Goal: Task Accomplishment & Management: Use online tool/utility

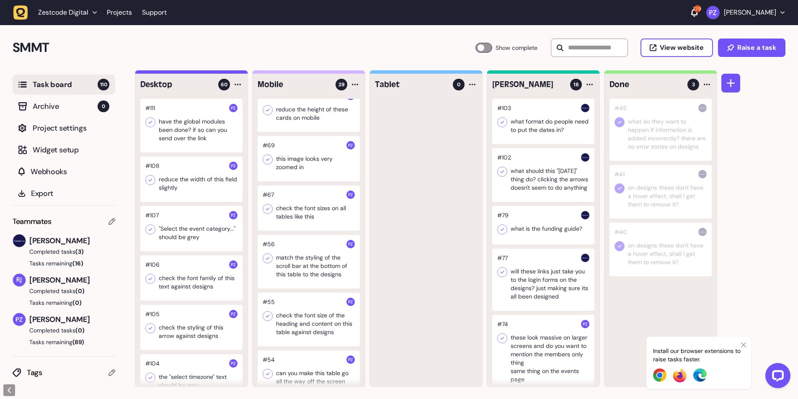
click at [173, 118] on div at bounding box center [191, 126] width 102 height 54
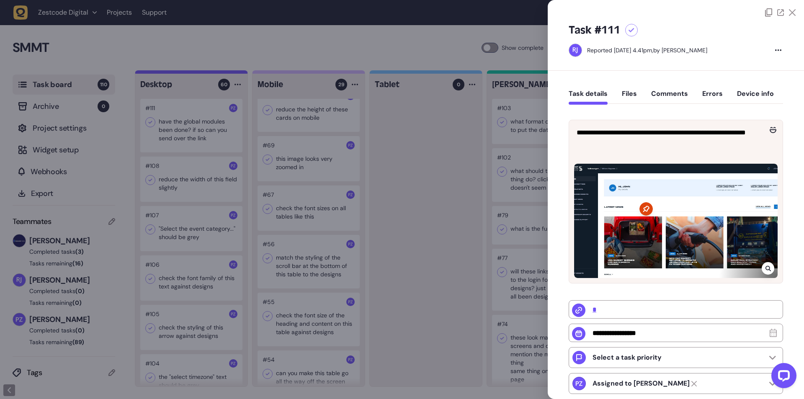
click at [348, 210] on div at bounding box center [402, 199] width 804 height 399
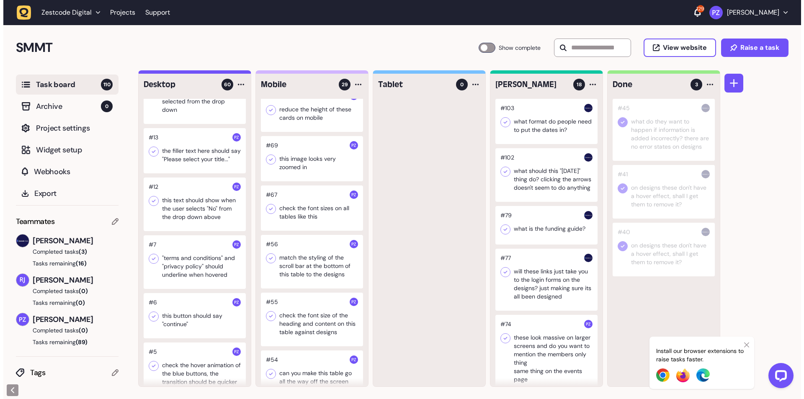
scroll to position [3158, 0]
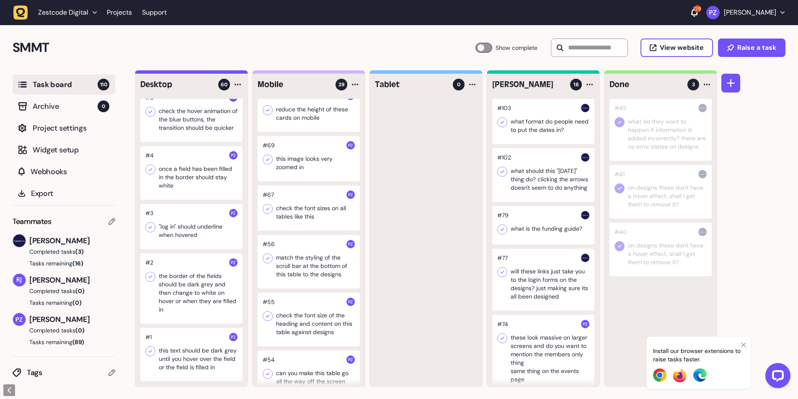
click at [189, 370] on div at bounding box center [191, 355] width 102 height 54
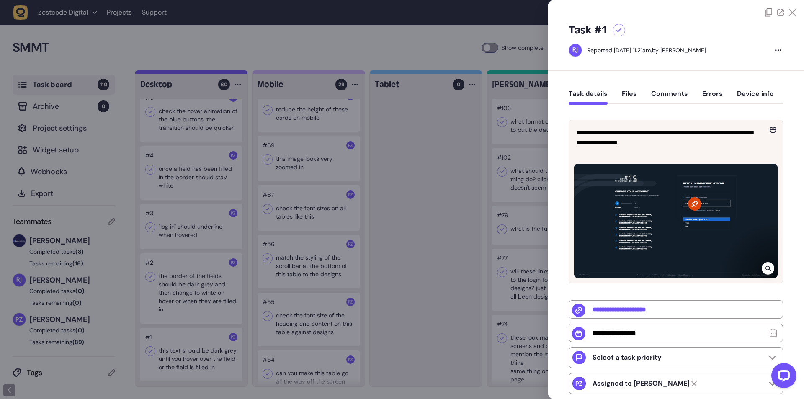
click at [691, 201] on icon at bounding box center [694, 203] width 13 height 13
click at [657, 210] on div at bounding box center [676, 221] width 204 height 114
click at [696, 204] on icon at bounding box center [694, 203] width 13 height 13
drag, startPoint x: 721, startPoint y: 213, endPoint x: 741, endPoint y: 263, distance: 53.6
click at [722, 217] on div at bounding box center [676, 221] width 204 height 114
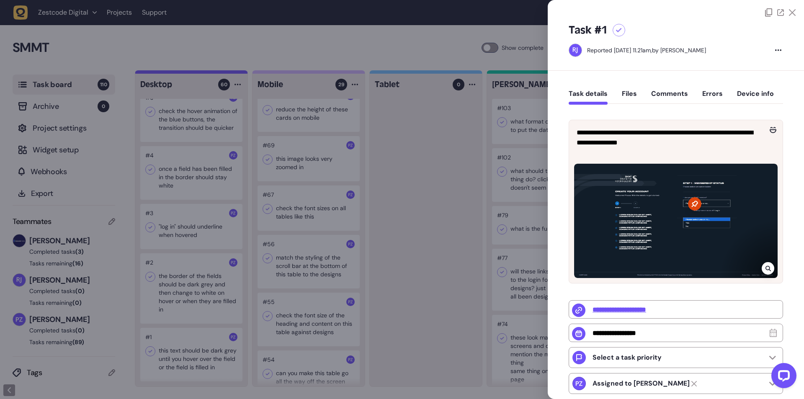
click at [772, 268] on div at bounding box center [768, 268] width 13 height 13
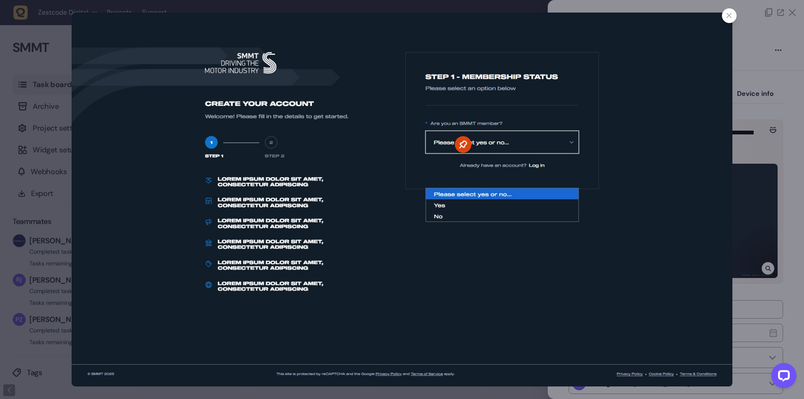
click at [465, 144] on icon at bounding box center [463, 144] width 17 height 17
click at [464, 145] on icon at bounding box center [463, 144] width 17 height 17
click at [733, 13] on div at bounding box center [729, 15] width 15 height 15
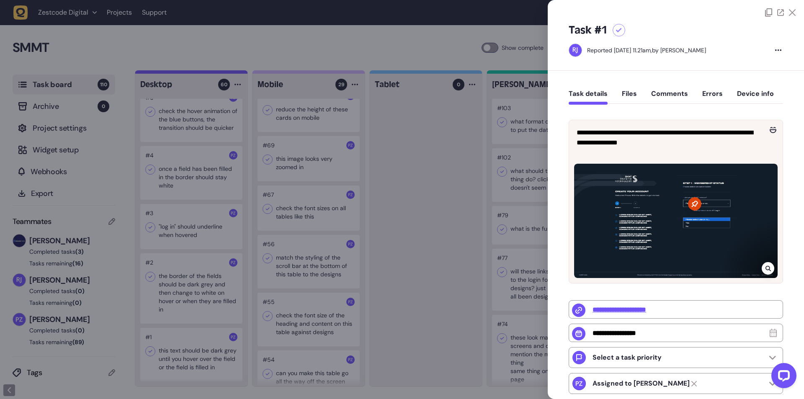
click at [694, 204] on icon at bounding box center [694, 203] width 13 height 13
click at [733, 226] on div at bounding box center [676, 221] width 204 height 114
click at [688, 199] on div at bounding box center [694, 203] width 13 height 13
click at [693, 207] on icon at bounding box center [694, 203] width 13 height 13
click at [768, 268] on icon at bounding box center [768, 268] width 5 height 7
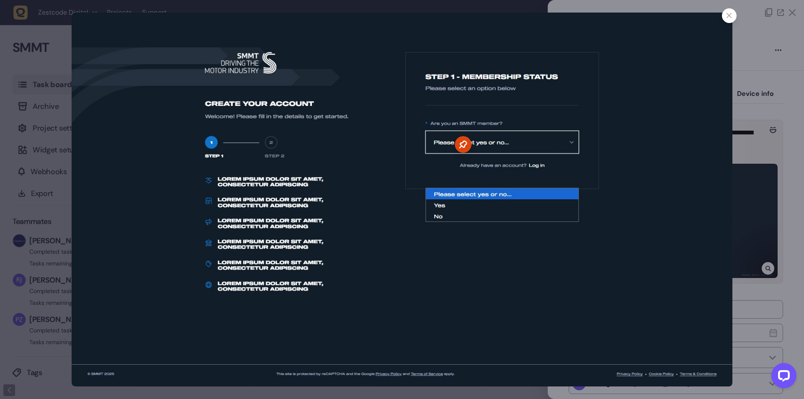
click at [459, 143] on icon at bounding box center [463, 144] width 17 height 17
click at [348, 251] on img at bounding box center [402, 200] width 661 height 374
click at [727, 14] on icon at bounding box center [729, 15] width 5 height 5
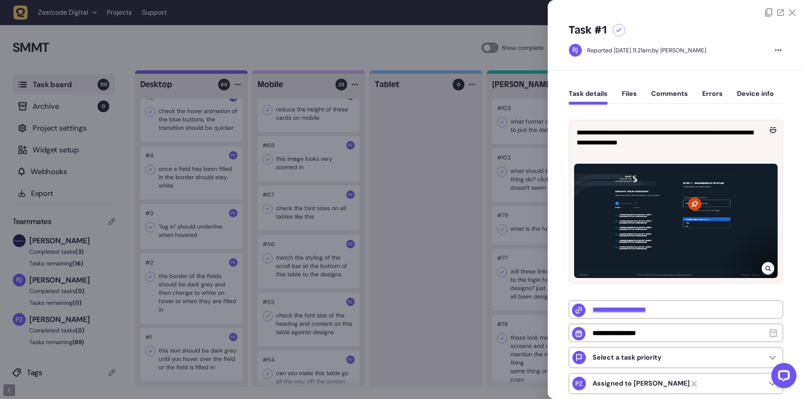
click at [698, 227] on div at bounding box center [676, 221] width 204 height 114
click at [762, 265] on div at bounding box center [768, 268] width 13 height 13
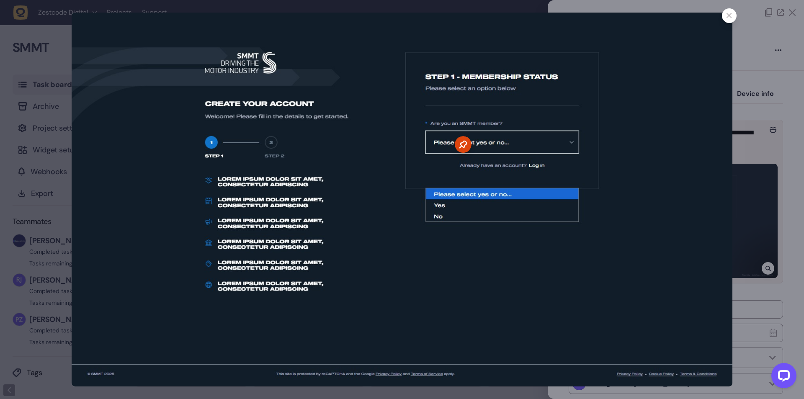
click at [751, 44] on div at bounding box center [402, 199] width 804 height 399
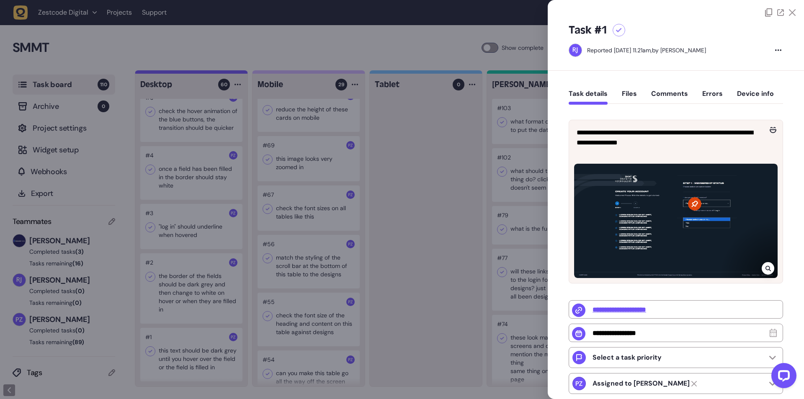
click at [714, 210] on div at bounding box center [676, 221] width 204 height 114
click at [767, 269] on icon at bounding box center [767, 268] width 5 height 5
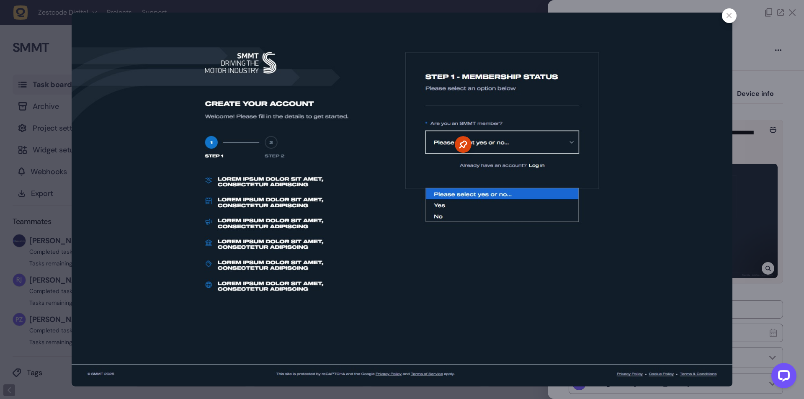
click at [752, 179] on div at bounding box center [402, 199] width 804 height 399
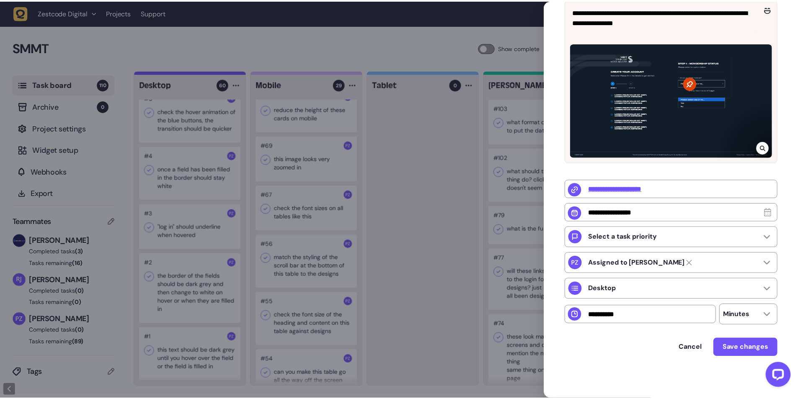
scroll to position [11, 0]
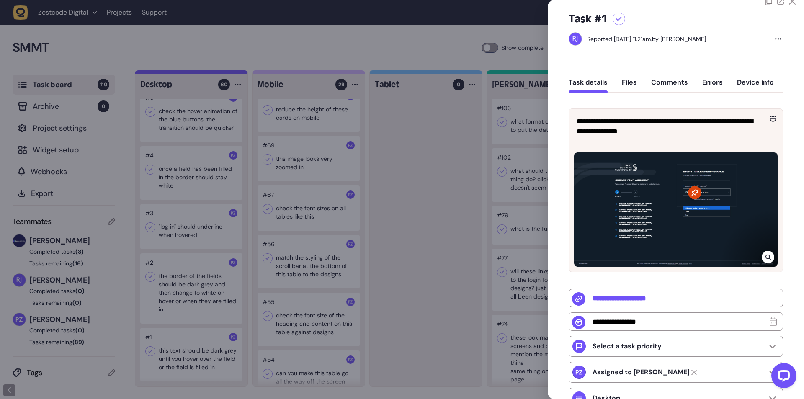
click at [767, 260] on div at bounding box center [768, 257] width 13 height 13
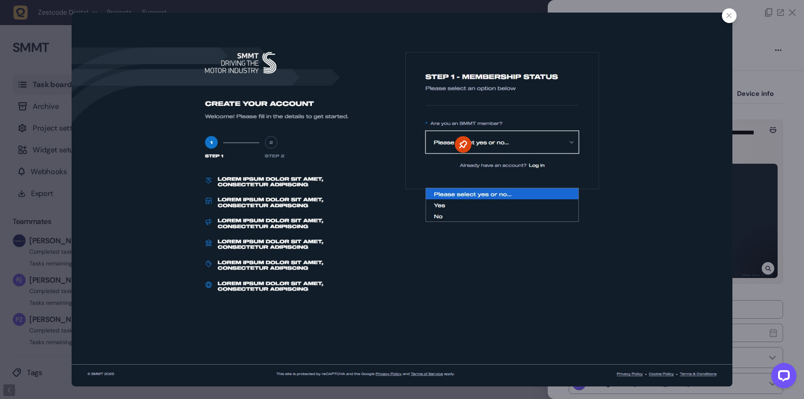
click at [777, 150] on div at bounding box center [402, 199] width 804 height 399
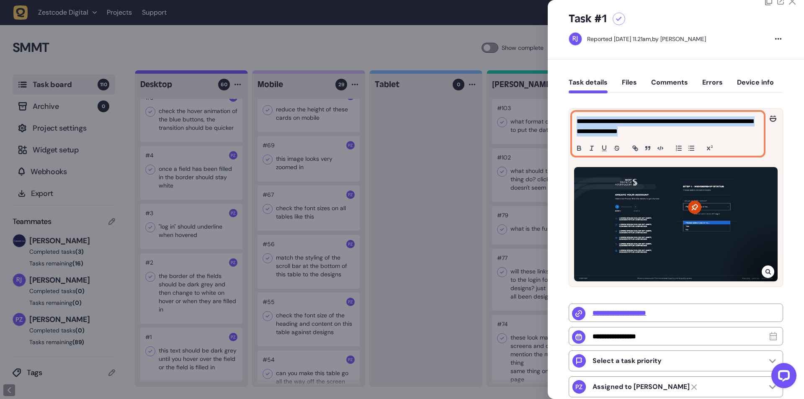
drag, startPoint x: 577, startPoint y: 123, endPoint x: 689, endPoint y: 127, distance: 111.5
click at [689, 127] on p "**********" at bounding box center [667, 126] width 181 height 20
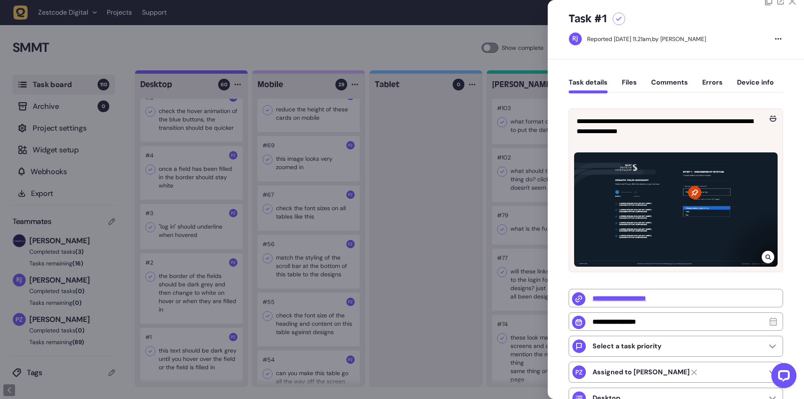
click at [793, 196] on div "**********" at bounding box center [676, 283] width 256 height 449
click at [732, 216] on div at bounding box center [676, 209] width 204 height 114
click at [767, 255] on icon at bounding box center [768, 257] width 5 height 7
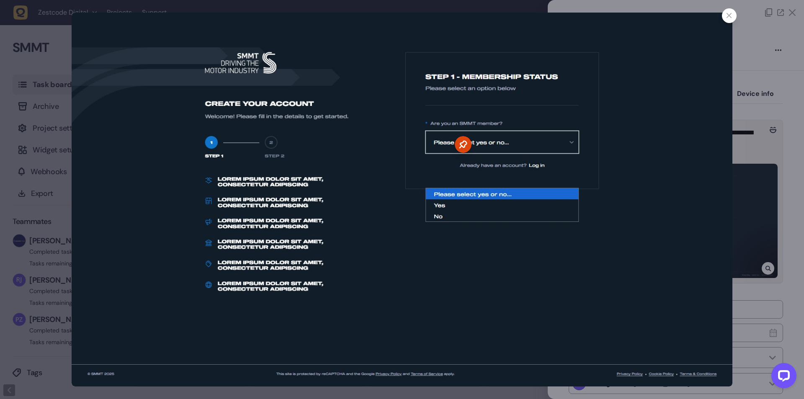
click at [692, 240] on img at bounding box center [402, 200] width 661 height 374
click at [728, 13] on div at bounding box center [729, 15] width 15 height 15
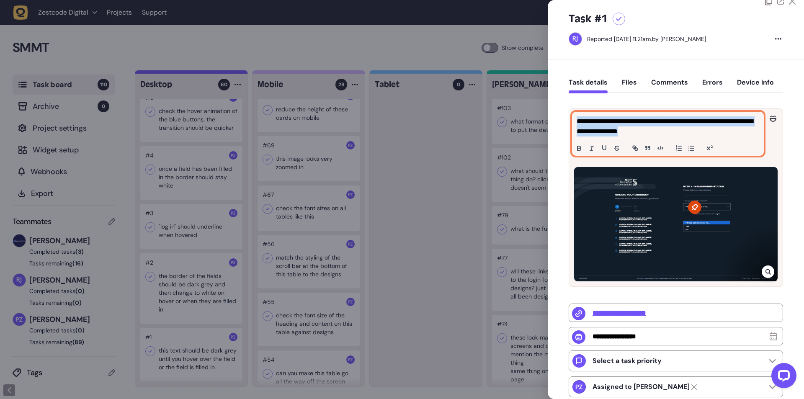
copy p "**********"
drag, startPoint x: 660, startPoint y: 135, endPoint x: 566, endPoint y: 123, distance: 94.7
click at [566, 123] on div "**********" at bounding box center [676, 291] width 256 height 464
click at [716, 137] on div "**********" at bounding box center [668, 133] width 191 height 43
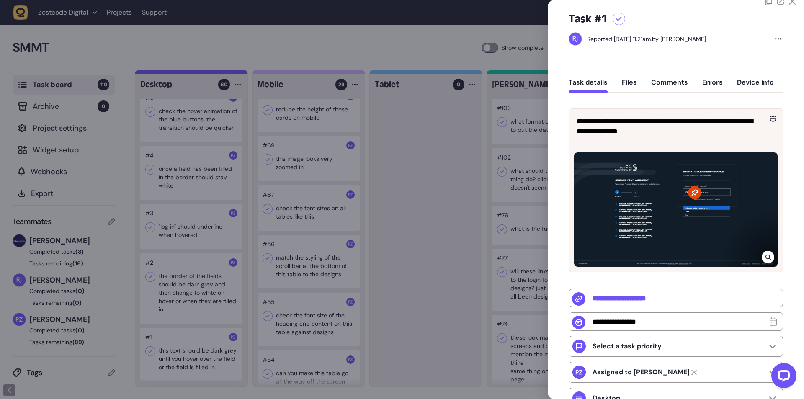
click at [168, 311] on div at bounding box center [402, 199] width 804 height 399
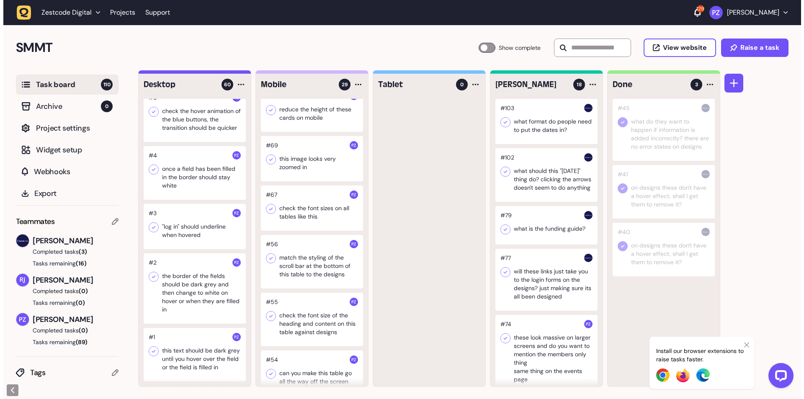
scroll to position [0, 0]
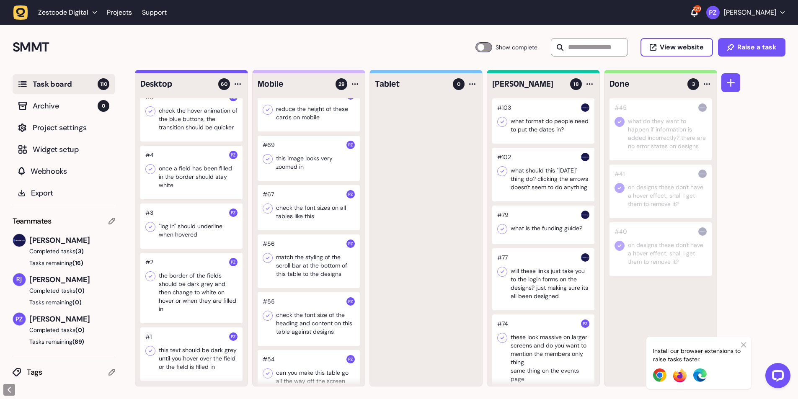
click at [202, 278] on div at bounding box center [191, 288] width 102 height 70
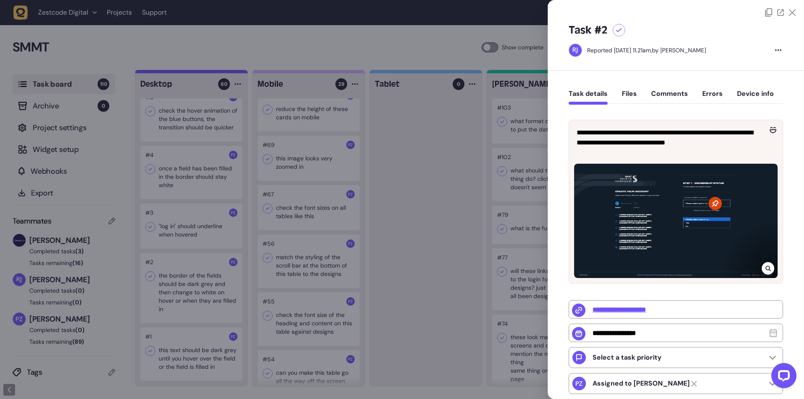
click at [177, 261] on div at bounding box center [402, 199] width 804 height 399
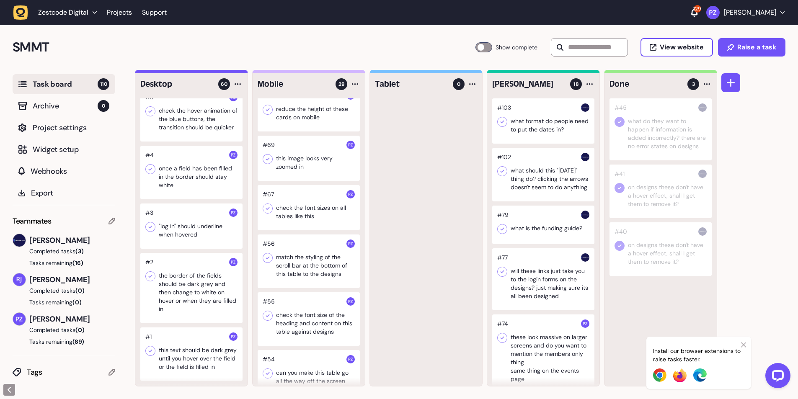
click at [190, 217] on div at bounding box center [191, 226] width 102 height 45
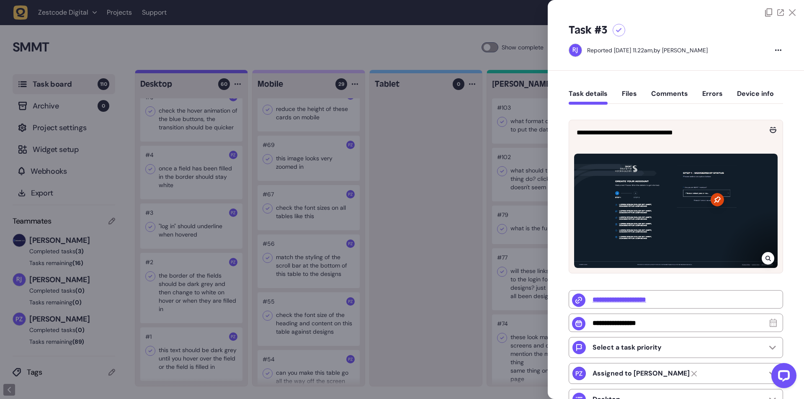
click at [766, 255] on icon at bounding box center [768, 258] width 5 height 7
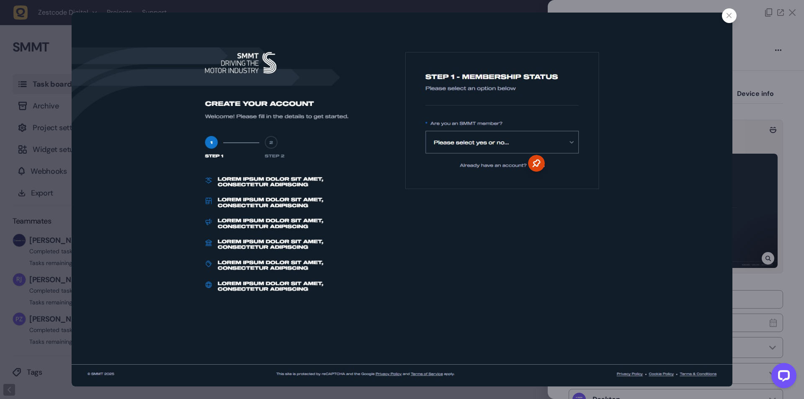
click at [729, 17] on icon at bounding box center [729, 15] width 5 height 5
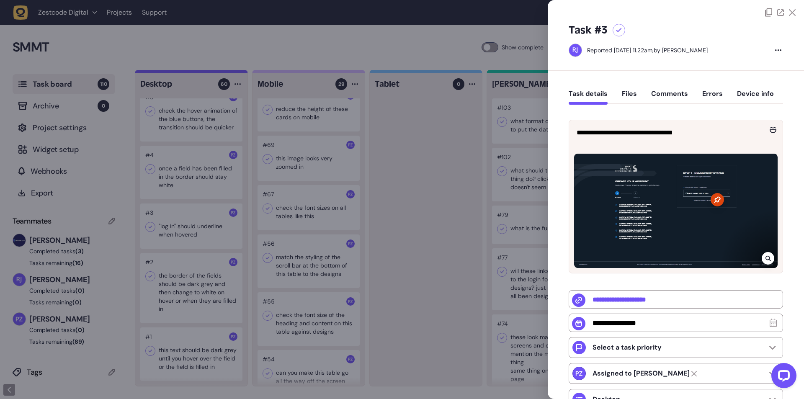
click at [719, 201] on icon at bounding box center [717, 199] width 13 height 13
click at [715, 198] on icon at bounding box center [717, 200] width 6 height 6
click at [766, 258] on icon at bounding box center [768, 258] width 5 height 7
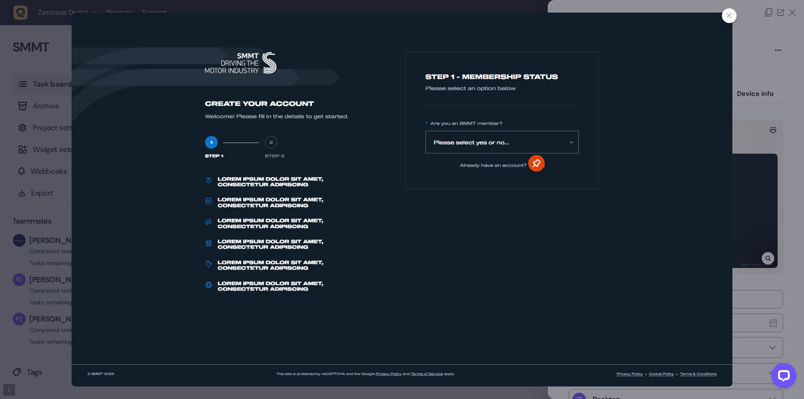
click at [730, 13] on icon at bounding box center [729, 15] width 5 height 5
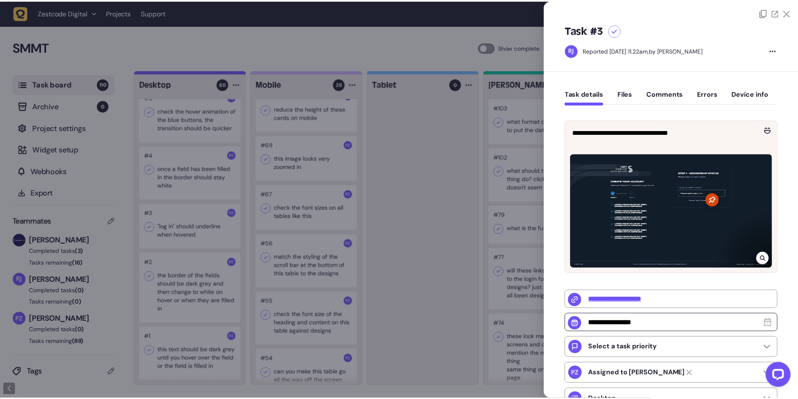
scroll to position [113, 0]
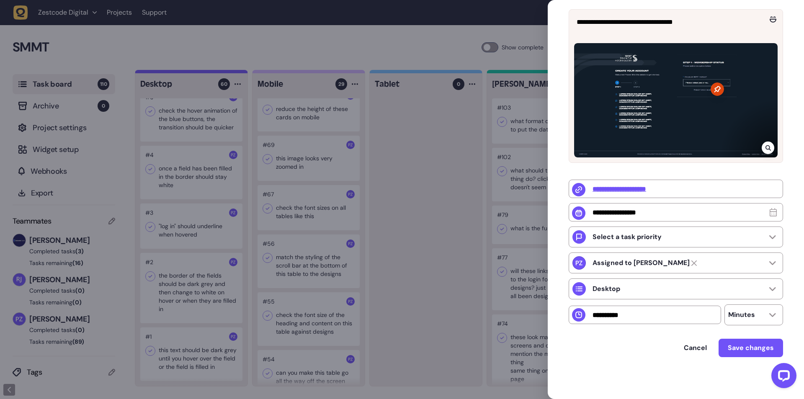
click at [193, 315] on div at bounding box center [402, 199] width 804 height 399
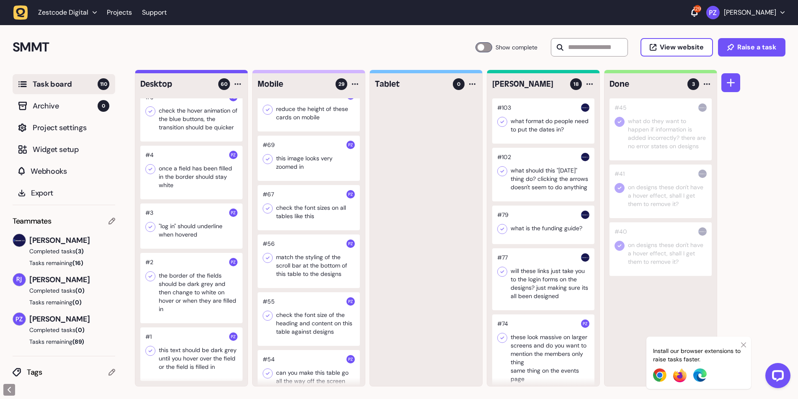
click at [173, 168] on div at bounding box center [191, 173] width 102 height 54
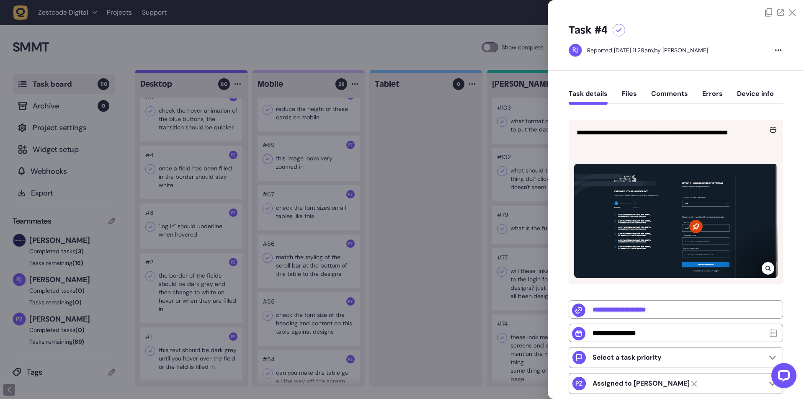
click at [184, 188] on div at bounding box center [402, 199] width 804 height 399
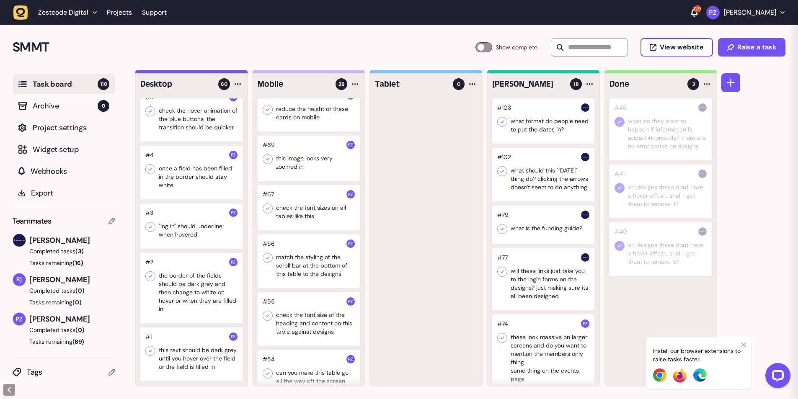
scroll to position [3102, 0]
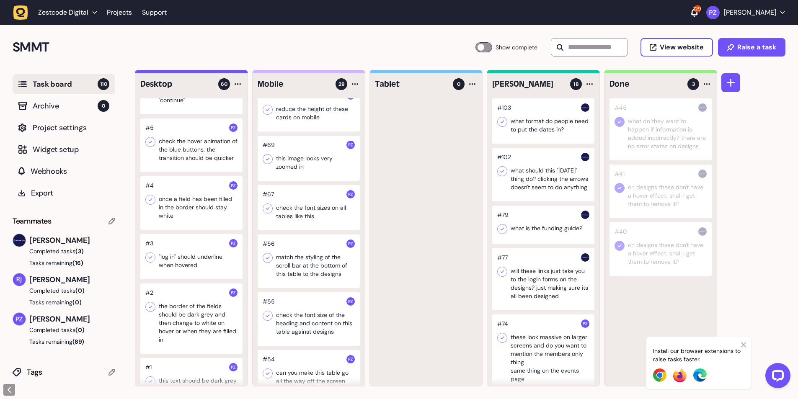
click at [191, 165] on div at bounding box center [191, 146] width 102 height 54
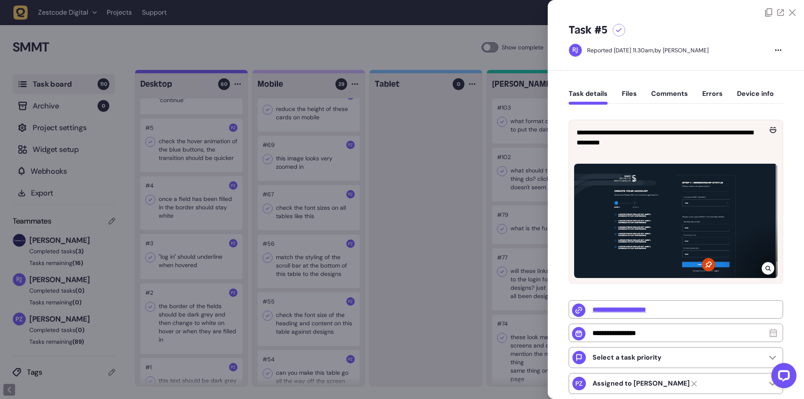
click at [403, 276] on div at bounding box center [402, 199] width 804 height 399
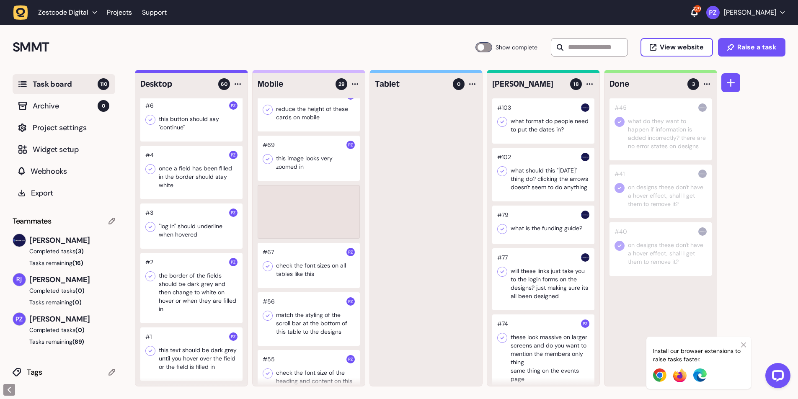
scroll to position [3100, 0]
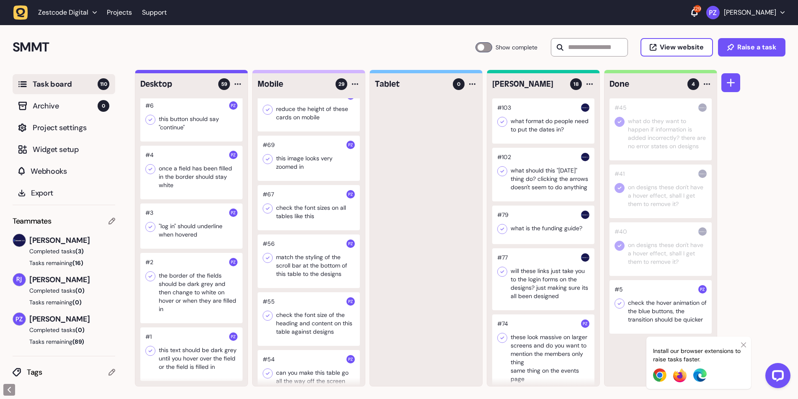
click at [620, 305] on icon at bounding box center [619, 303] width 8 height 8
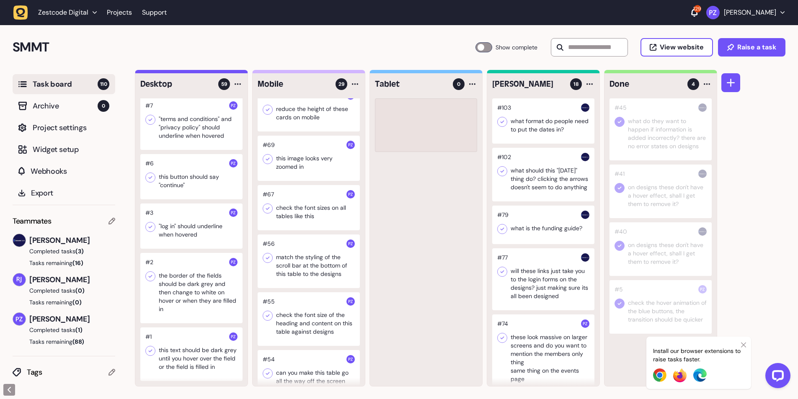
scroll to position [3042, 0]
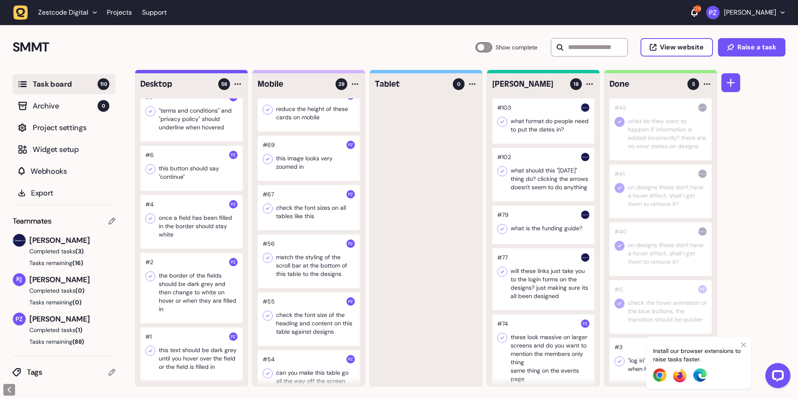
click at [744, 346] on icon at bounding box center [743, 345] width 5 height 5
click at [617, 366] on icon at bounding box center [619, 361] width 8 height 8
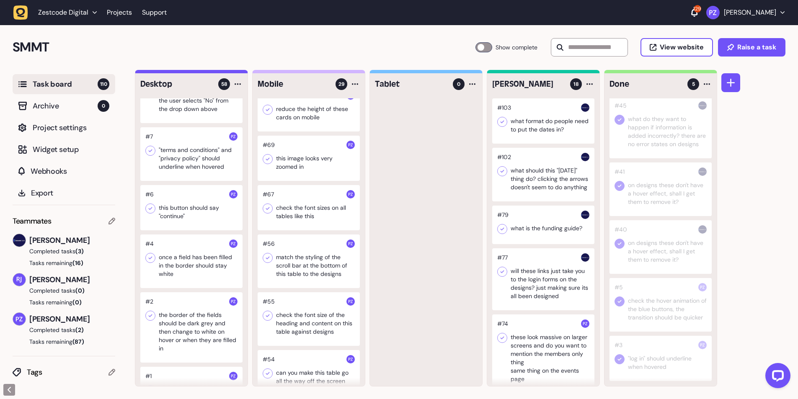
click at [209, 225] on div at bounding box center [191, 207] width 102 height 45
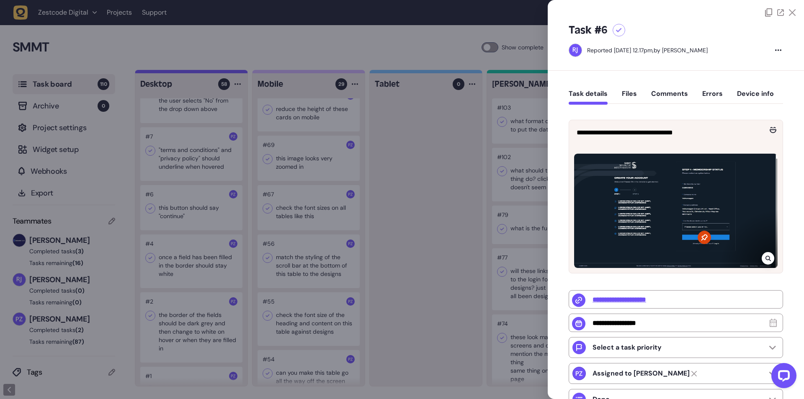
click at [767, 257] on icon at bounding box center [768, 258] width 5 height 7
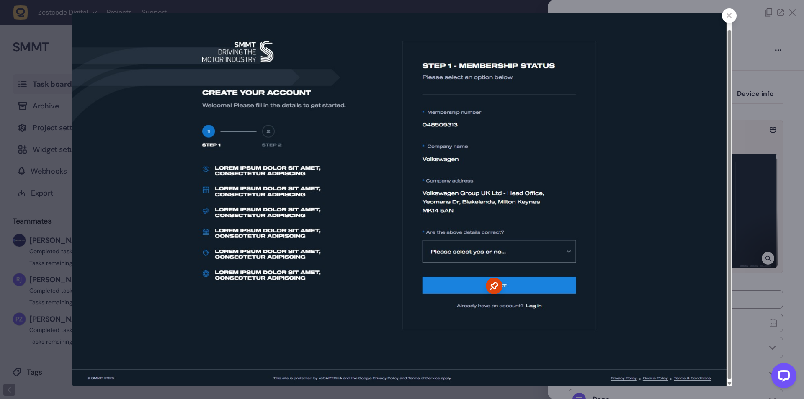
click at [763, 168] on div at bounding box center [402, 199] width 804 height 399
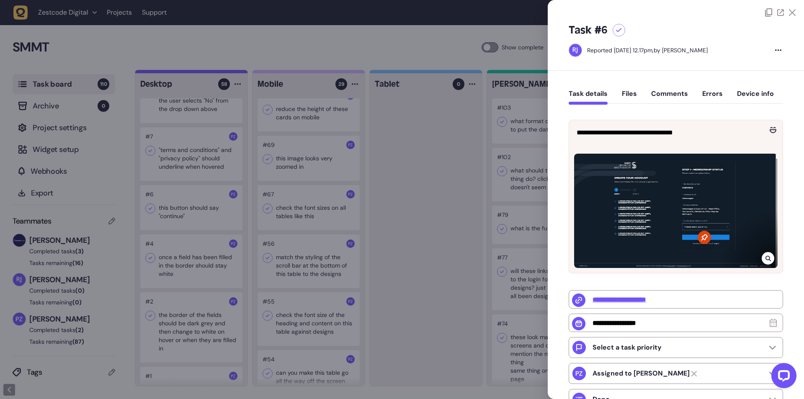
click at [228, 296] on div at bounding box center [402, 199] width 804 height 399
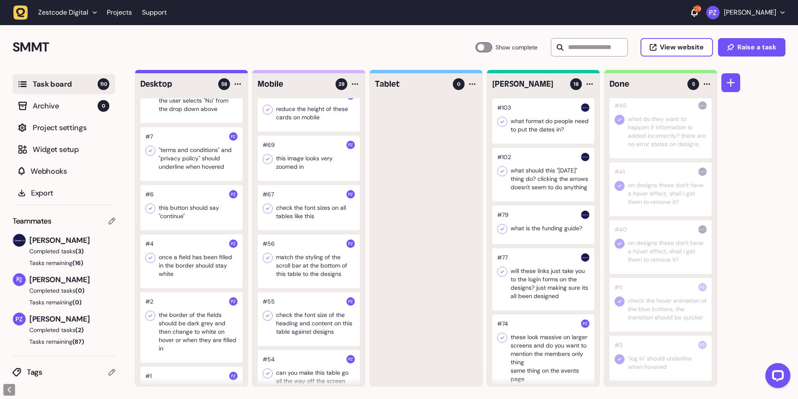
click at [190, 228] on div at bounding box center [191, 207] width 102 height 45
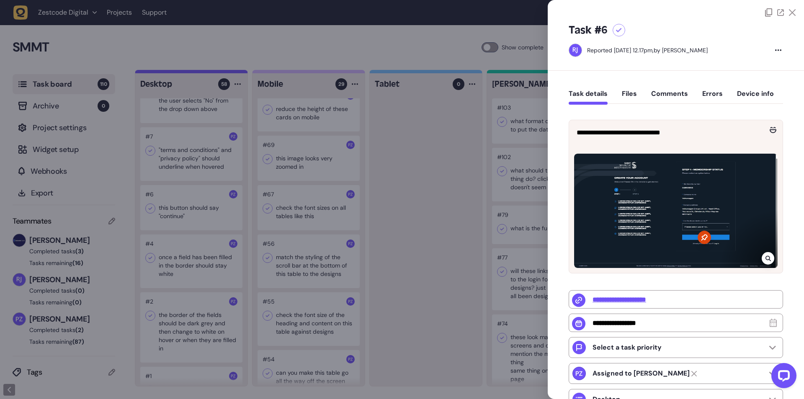
click at [639, 229] on div at bounding box center [676, 211] width 204 height 114
click at [789, 13] on icon at bounding box center [792, 12] width 7 height 7
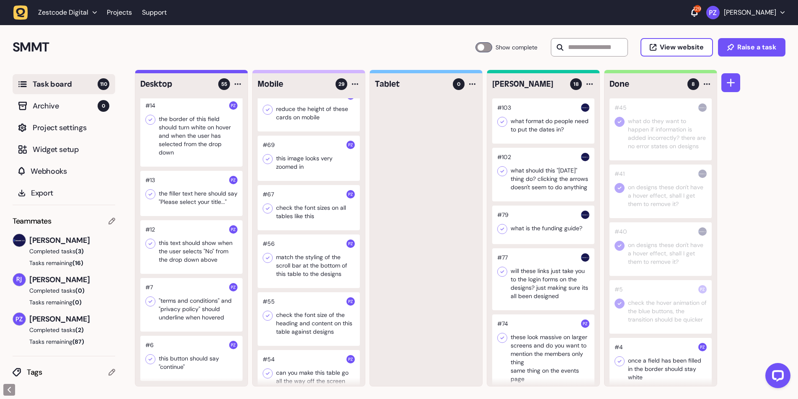
scroll to position [209, 0]
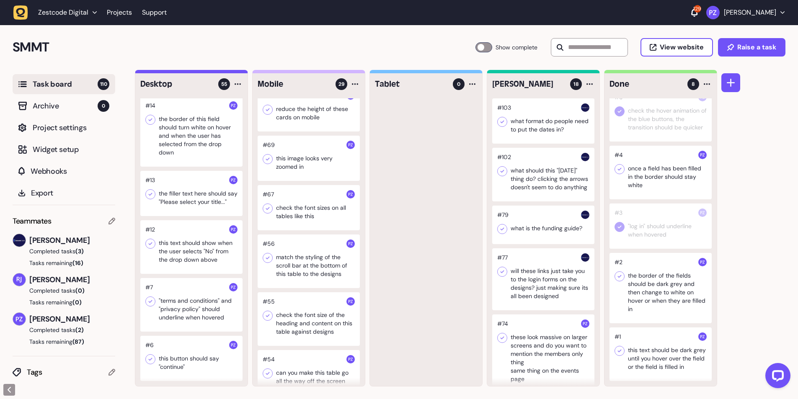
click at [189, 354] on div at bounding box center [191, 358] width 102 height 45
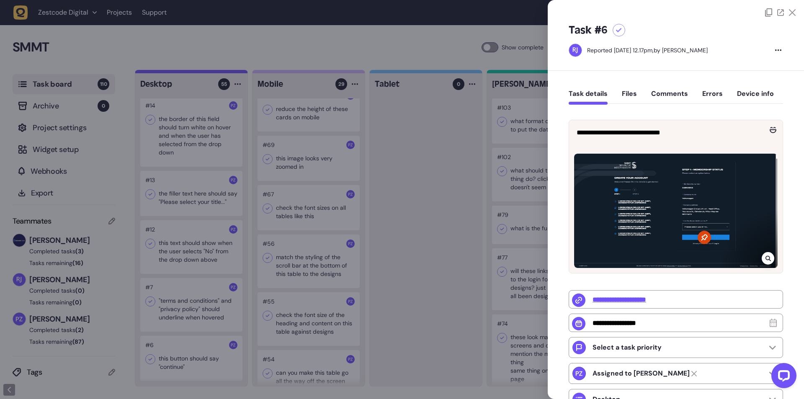
click at [182, 352] on div at bounding box center [402, 199] width 804 height 399
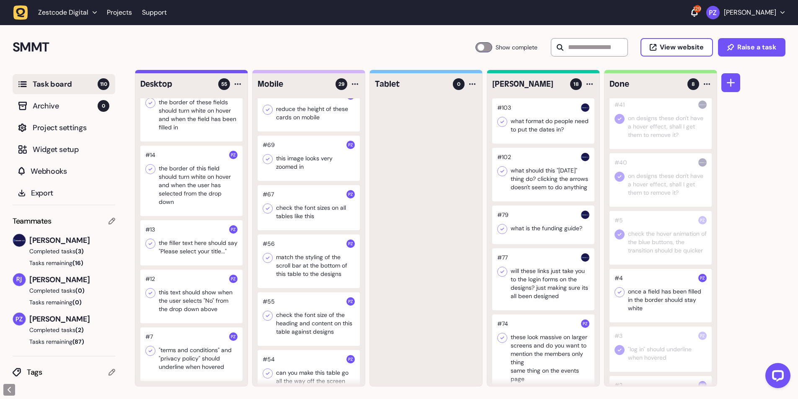
scroll to position [51, 0]
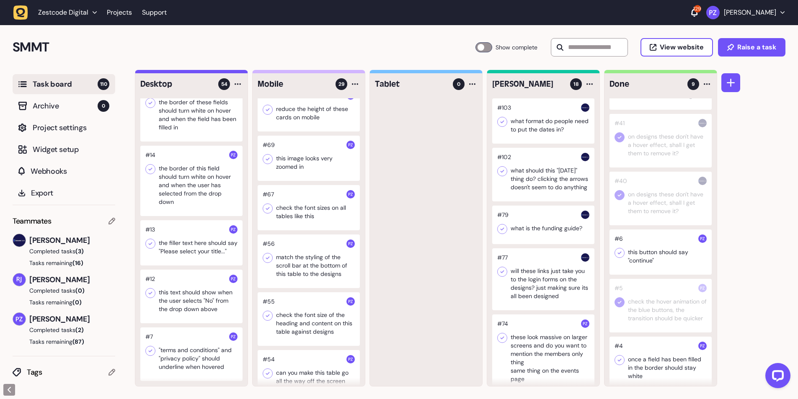
click at [220, 357] on div at bounding box center [191, 355] width 102 height 54
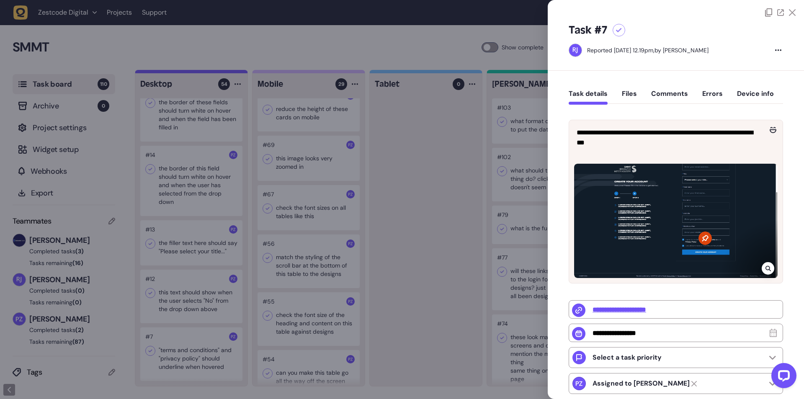
click at [766, 265] on icon at bounding box center [768, 268] width 5 height 7
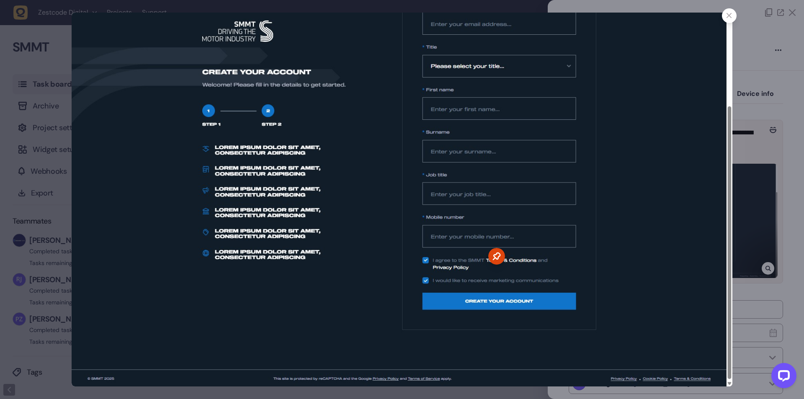
click at [729, 16] on icon at bounding box center [729, 15] width 5 height 5
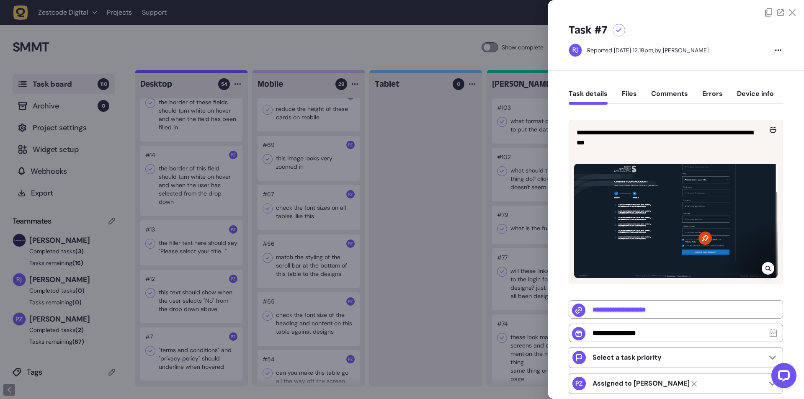
click at [407, 273] on div at bounding box center [402, 199] width 804 height 399
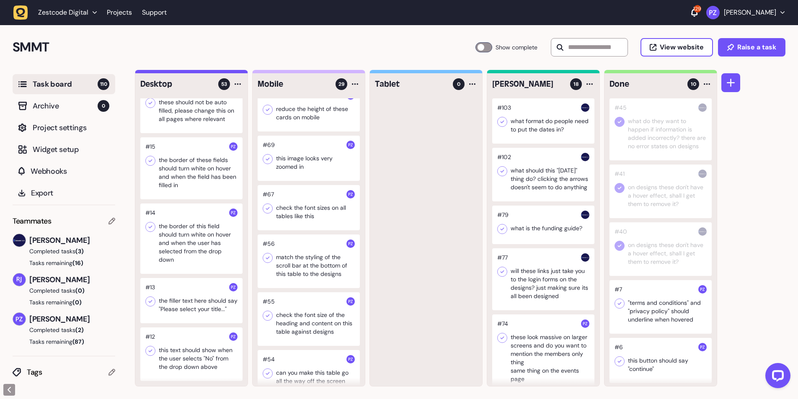
click at [177, 362] on div at bounding box center [191, 355] width 102 height 54
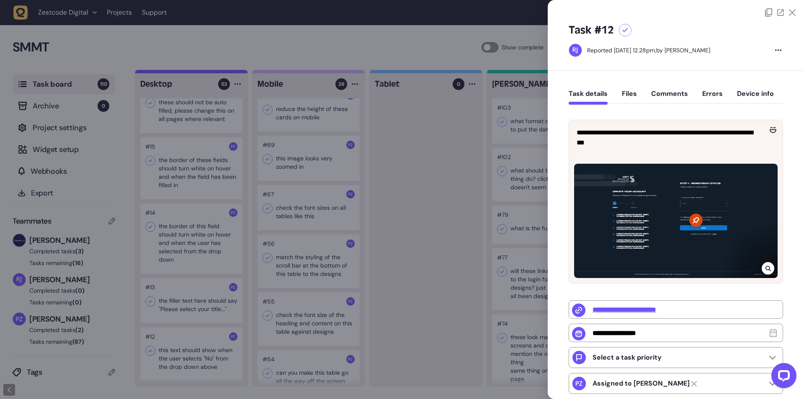
click at [766, 266] on icon at bounding box center [768, 268] width 5 height 7
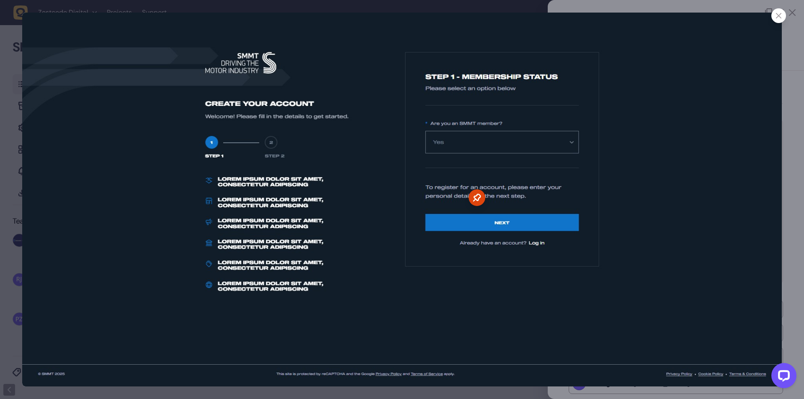
click at [663, 145] on img at bounding box center [402, 200] width 760 height 374
click at [772, 16] on div at bounding box center [779, 15] width 15 height 15
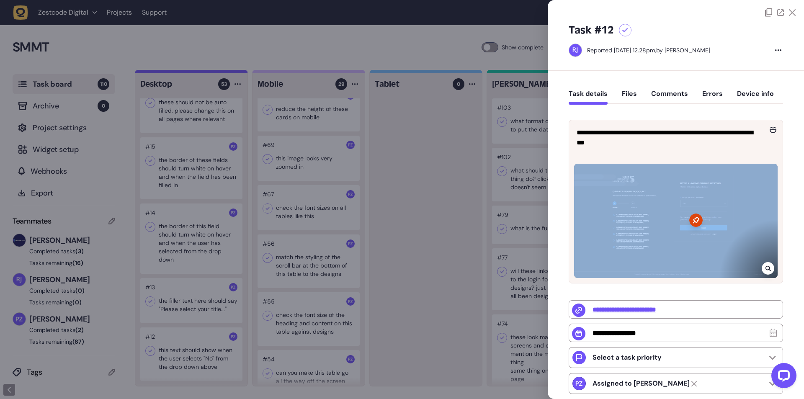
click at [770, 271] on div at bounding box center [676, 219] width 214 height 128
click at [746, 205] on div at bounding box center [676, 221] width 204 height 114
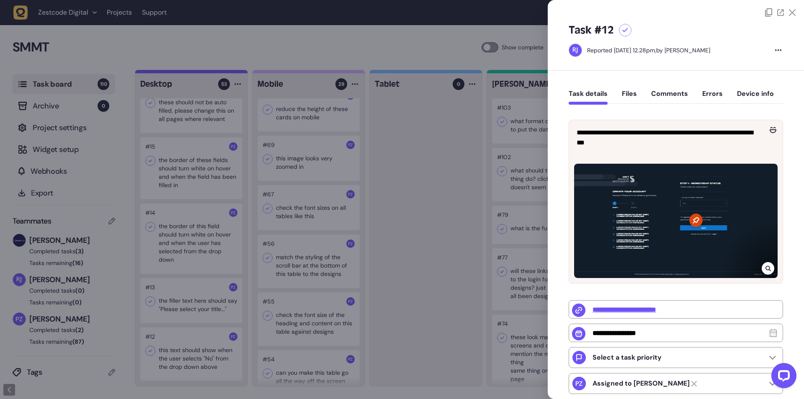
click at [706, 208] on div at bounding box center [676, 221] width 204 height 114
click at [766, 267] on icon at bounding box center [768, 268] width 5 height 7
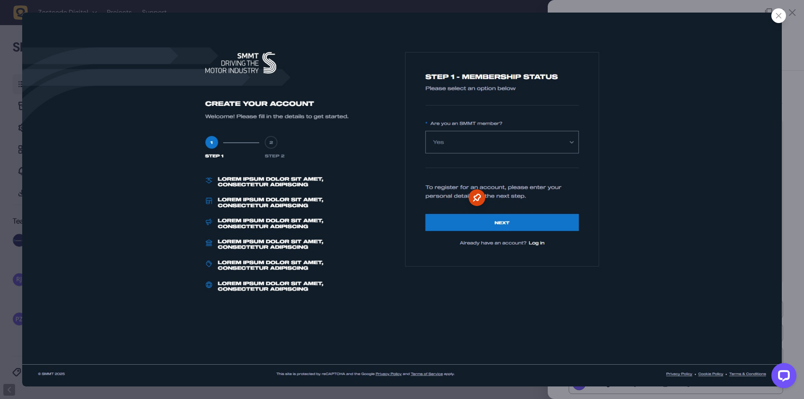
click at [773, 15] on div at bounding box center [779, 15] width 15 height 15
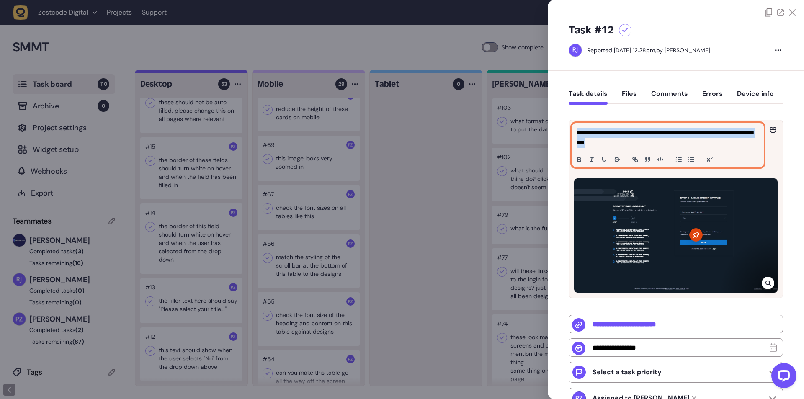
drag, startPoint x: 634, startPoint y: 146, endPoint x: 573, endPoint y: 135, distance: 61.4
click at [573, 135] on div "**********" at bounding box center [668, 145] width 191 height 43
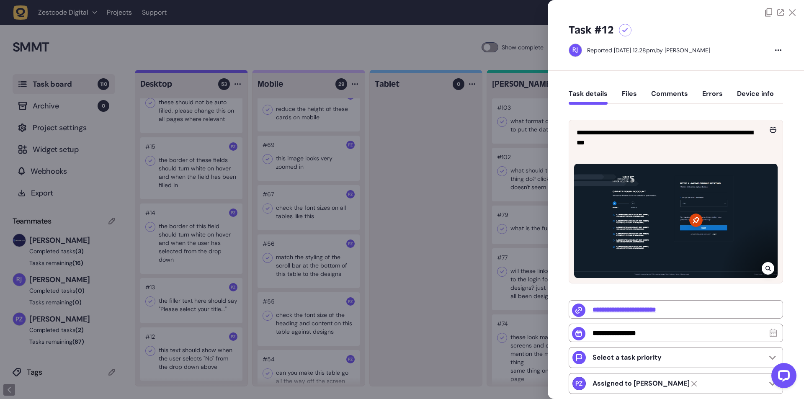
click at [647, 108] on div "**********" at bounding box center [676, 303] width 214 height 391
click at [767, 267] on icon at bounding box center [768, 268] width 5 height 7
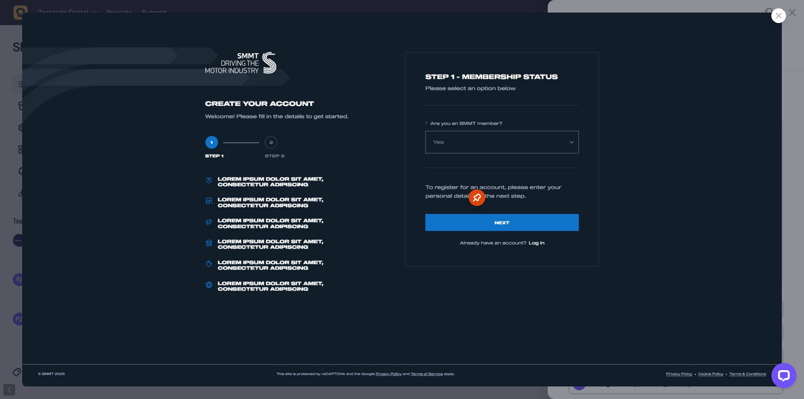
click at [785, 14] on div at bounding box center [779, 15] width 15 height 15
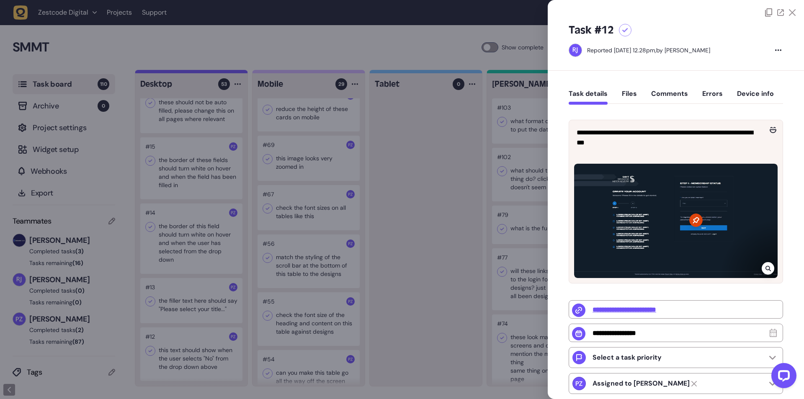
click at [763, 269] on div at bounding box center [768, 268] width 13 height 13
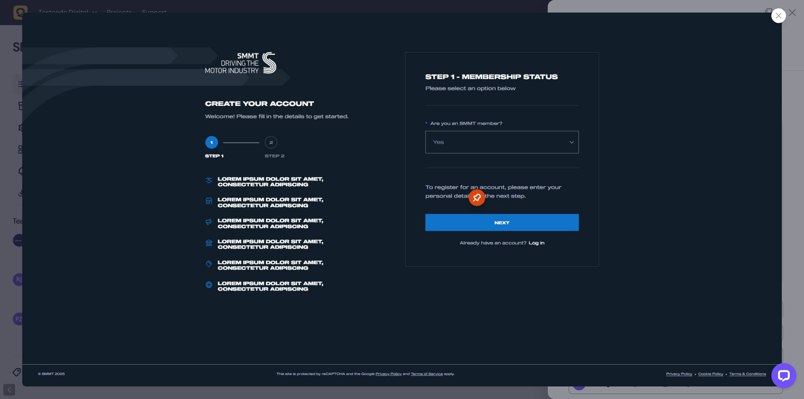
click at [443, 140] on img at bounding box center [402, 200] width 760 height 374
click at [442, 140] on img at bounding box center [402, 200] width 760 height 374
click at [501, 147] on img at bounding box center [402, 200] width 760 height 374
click at [775, 8] on div at bounding box center [402, 199] width 804 height 399
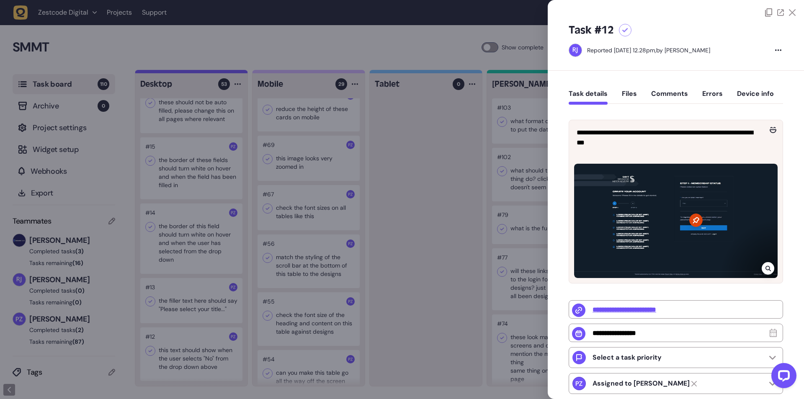
click at [791, 10] on icon at bounding box center [792, 12] width 7 height 7
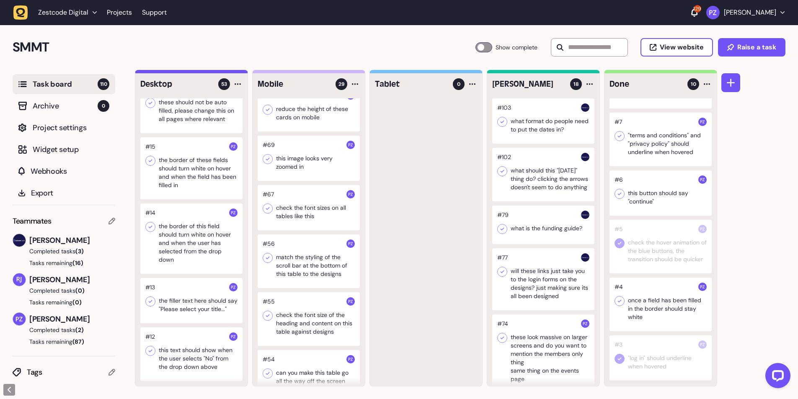
scroll to position [112, 0]
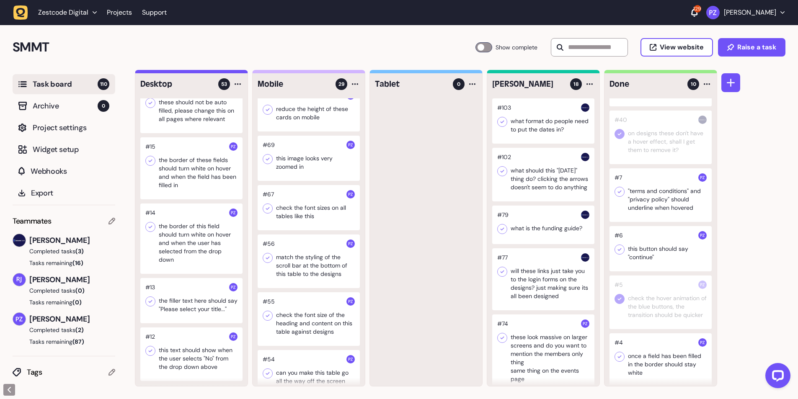
click at [617, 196] on icon at bounding box center [619, 192] width 8 height 8
click at [621, 254] on icon at bounding box center [619, 249] width 8 height 8
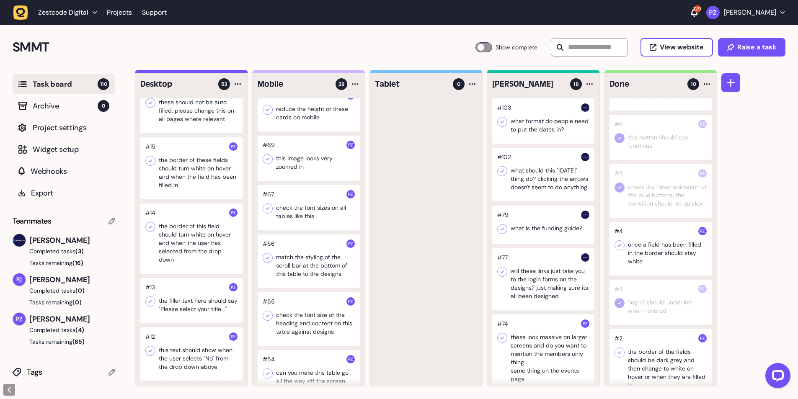
click at [619, 247] on icon at bounding box center [620, 245] width 4 height 3
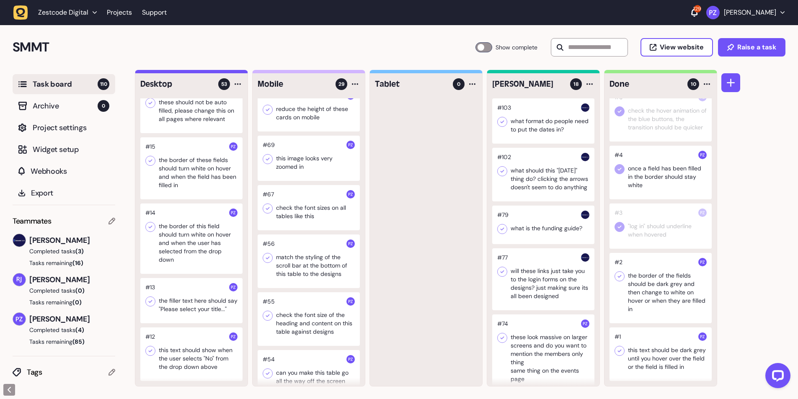
click at [624, 271] on div at bounding box center [619, 276] width 10 height 10
click at [620, 347] on icon at bounding box center [619, 351] width 8 height 8
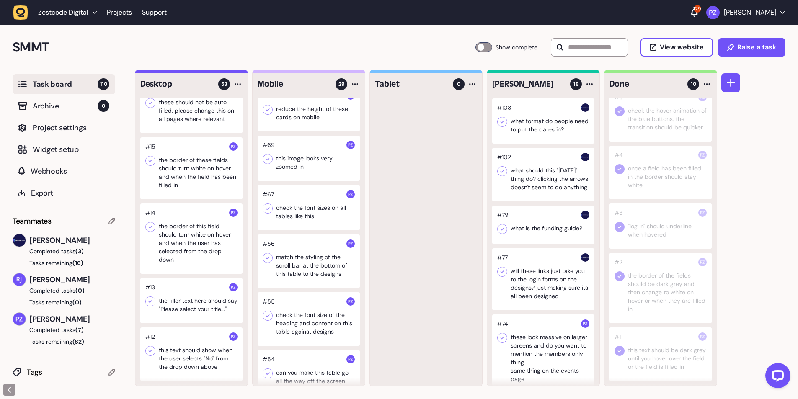
click at [150, 355] on icon at bounding box center [150, 351] width 8 height 8
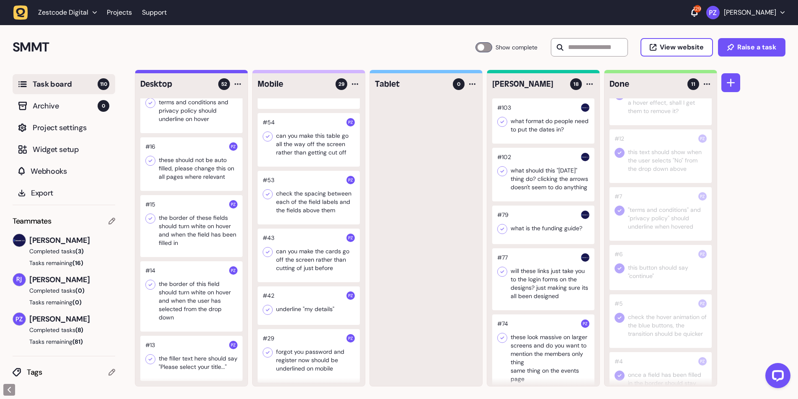
scroll to position [1334, 0]
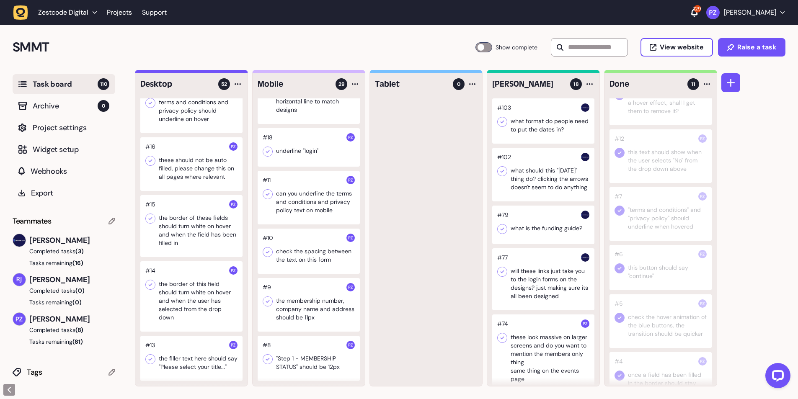
click at [180, 354] on div at bounding box center [191, 358] width 102 height 45
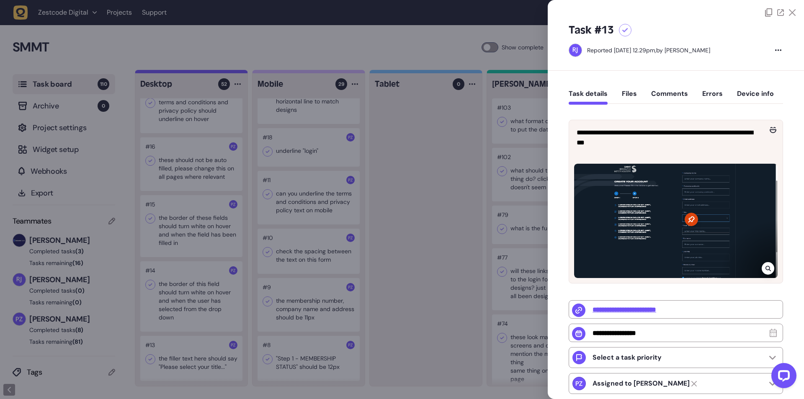
click at [762, 255] on div at bounding box center [676, 221] width 204 height 114
click at [763, 269] on div at bounding box center [768, 268] width 13 height 13
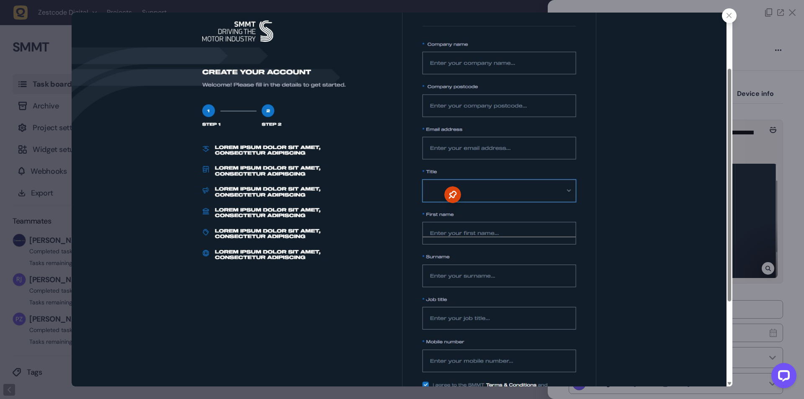
click at [779, 138] on div at bounding box center [402, 199] width 804 height 399
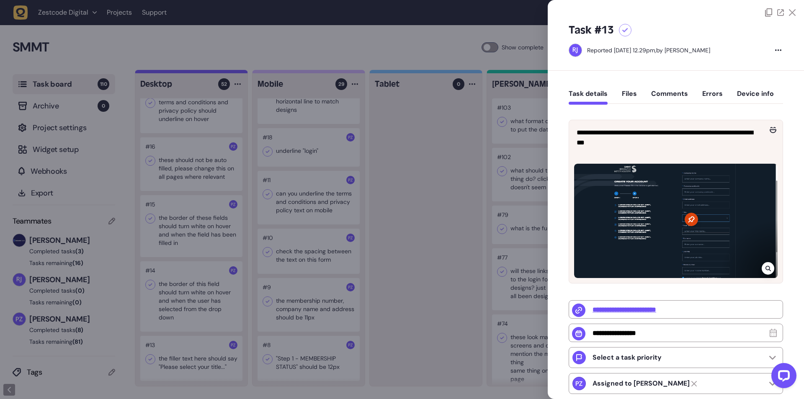
click at [754, 214] on div at bounding box center [676, 221] width 204 height 114
click at [767, 270] on icon at bounding box center [768, 268] width 5 height 7
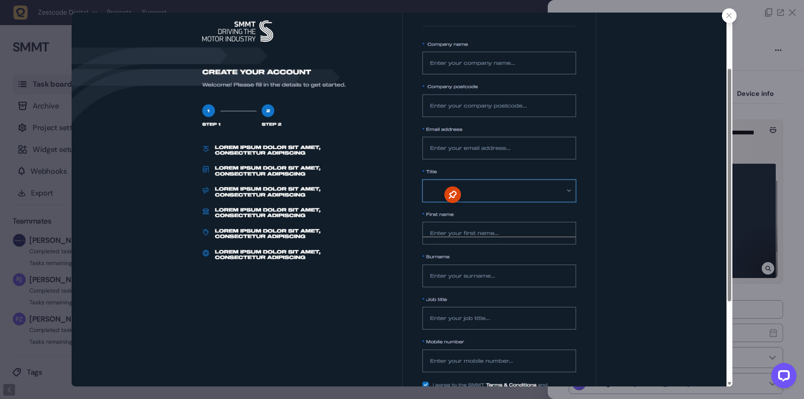
click at [767, 270] on div at bounding box center [402, 199] width 804 height 399
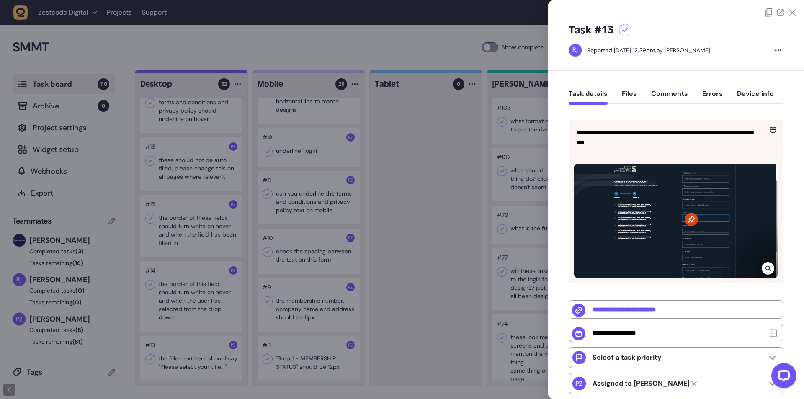
click at [762, 269] on div at bounding box center [768, 268] width 13 height 13
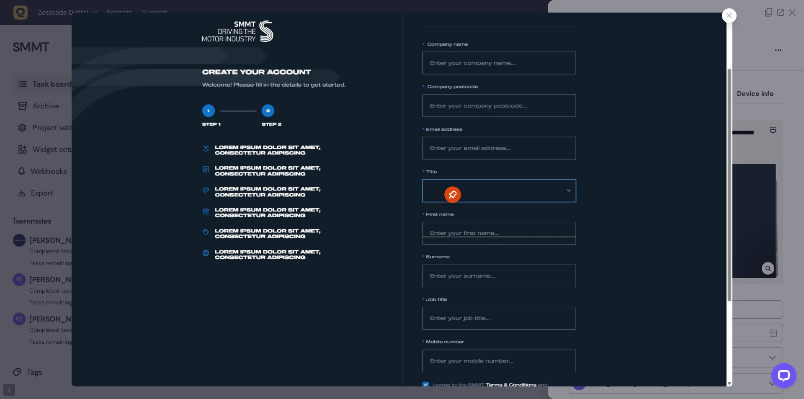
click at [761, 268] on div at bounding box center [402, 199] width 804 height 399
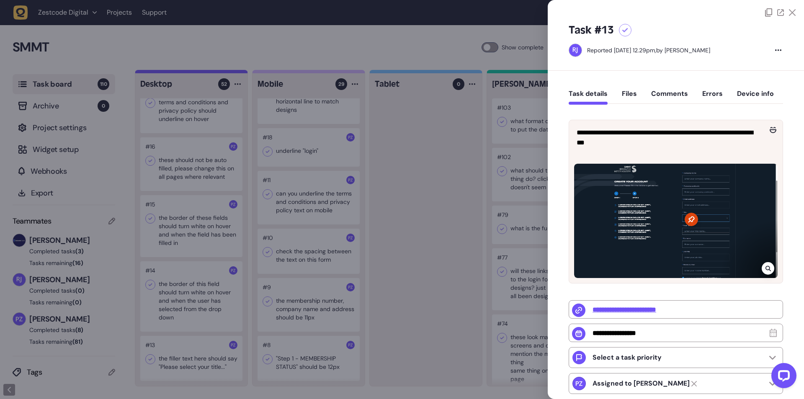
click at [762, 268] on div at bounding box center [768, 268] width 13 height 13
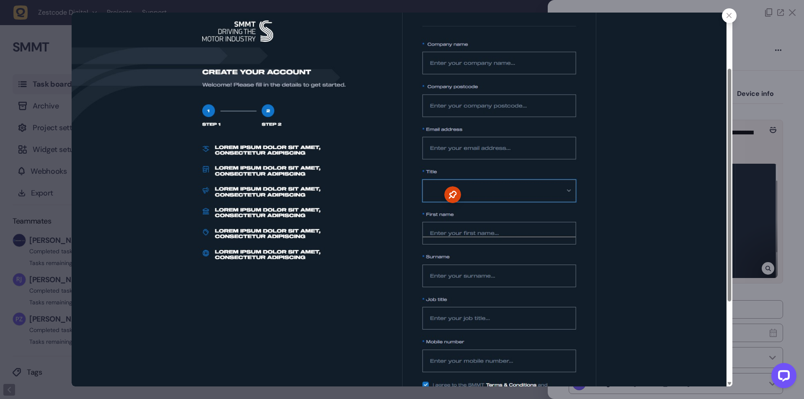
click at [452, 196] on g at bounding box center [452, 194] width 17 height 17
click at [784, 176] on div at bounding box center [402, 199] width 804 height 399
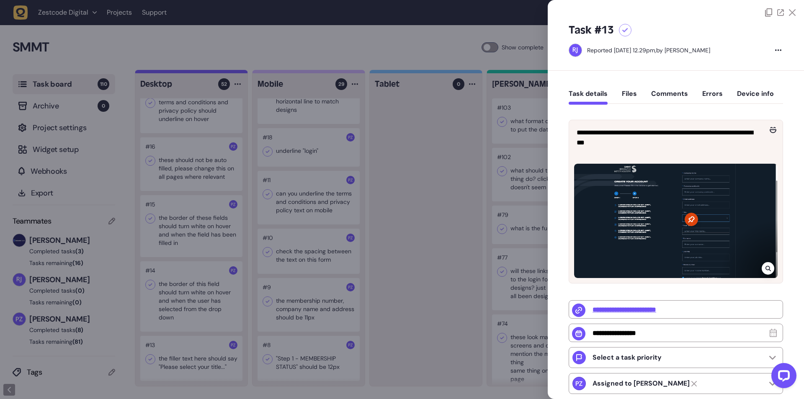
click at [701, 190] on div at bounding box center [676, 221] width 204 height 114
click at [769, 266] on icon at bounding box center [768, 268] width 5 height 7
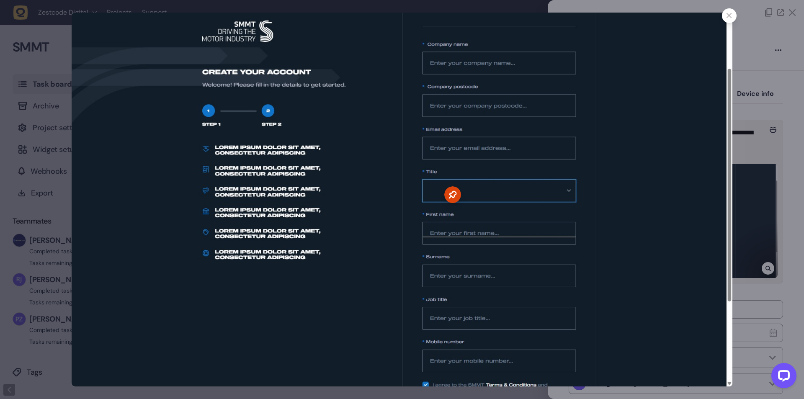
click at [450, 191] on icon at bounding box center [452, 194] width 17 height 17
click at [692, 54] on img at bounding box center [402, 200] width 661 height 374
click at [774, 51] on div at bounding box center [402, 199] width 804 height 399
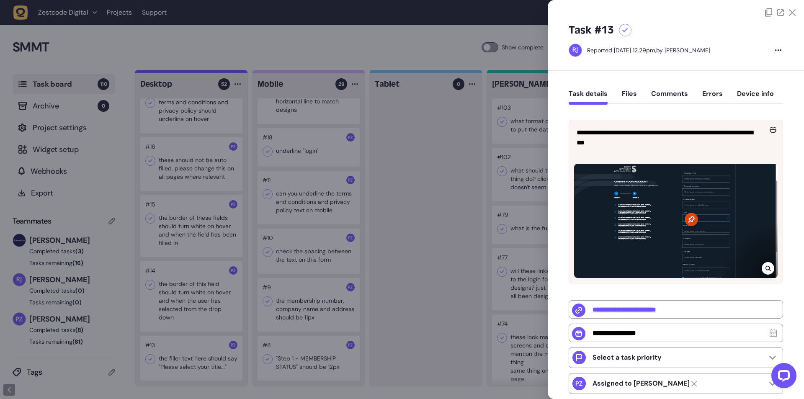
click at [767, 268] on icon at bounding box center [767, 268] width 5 height 5
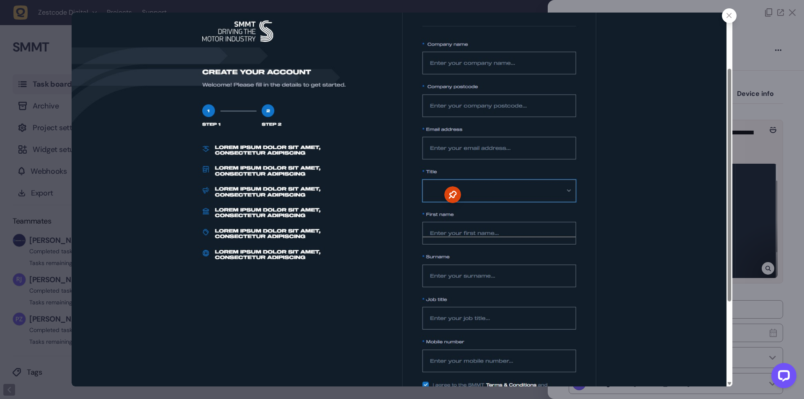
click at [628, 187] on img at bounding box center [402, 200] width 661 height 374
click at [728, 11] on div at bounding box center [729, 15] width 15 height 15
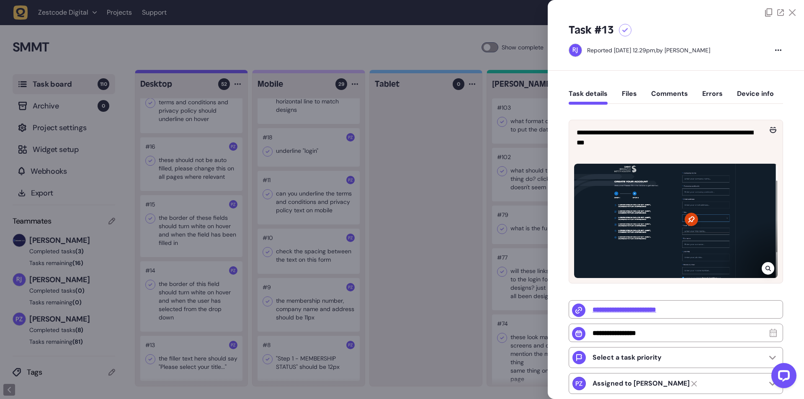
click at [792, 12] on icon at bounding box center [792, 12] width 7 height 7
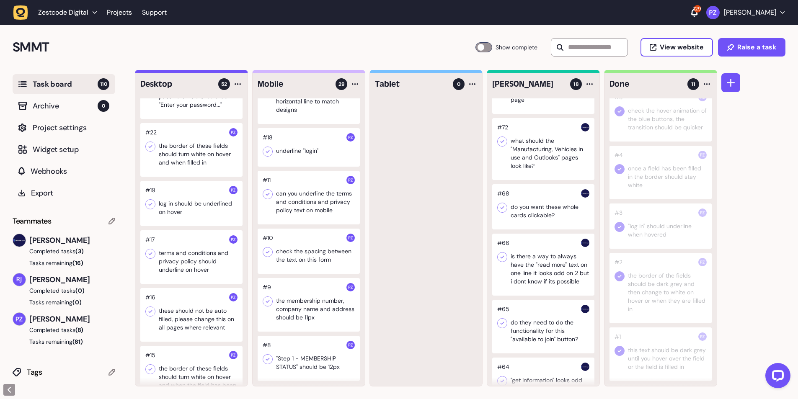
scroll to position [2687, 0]
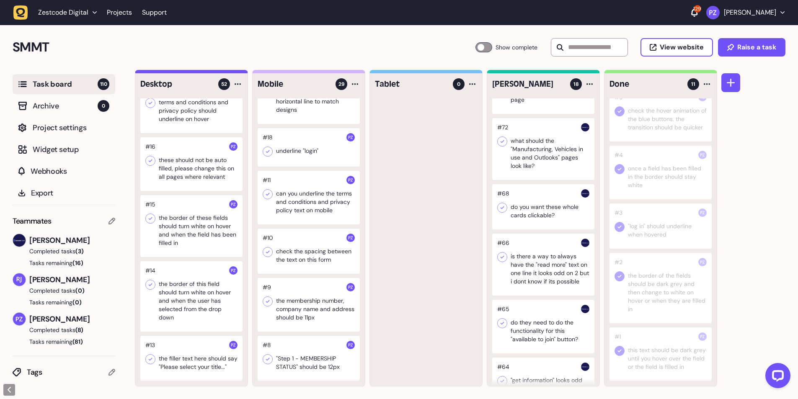
click at [194, 303] on div at bounding box center [191, 296] width 102 height 70
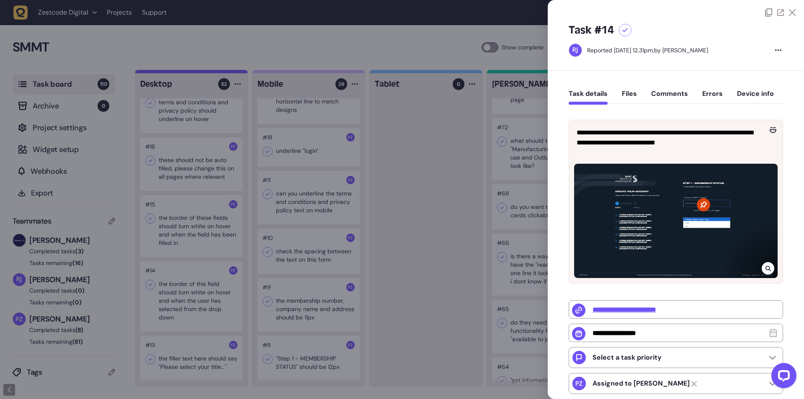
click at [766, 265] on icon at bounding box center [768, 268] width 5 height 7
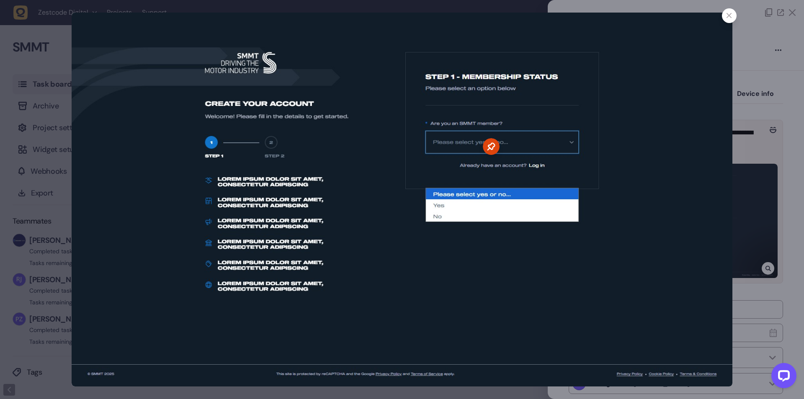
click at [725, 15] on div at bounding box center [729, 15] width 15 height 15
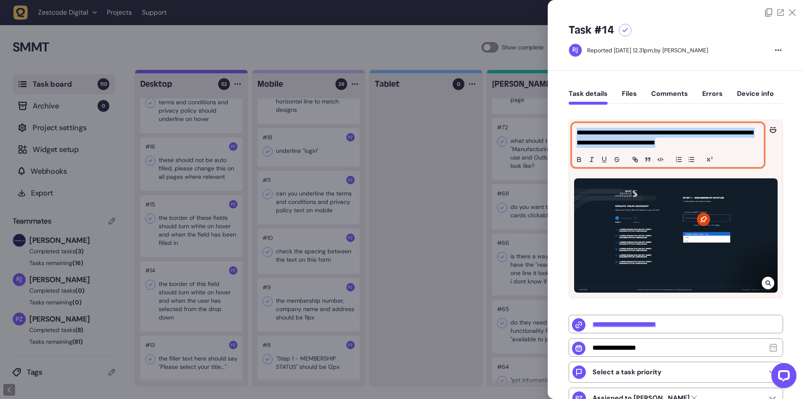
drag, startPoint x: 732, startPoint y: 143, endPoint x: 578, endPoint y: 129, distance: 154.4
click at [578, 129] on p "**********" at bounding box center [667, 138] width 181 height 20
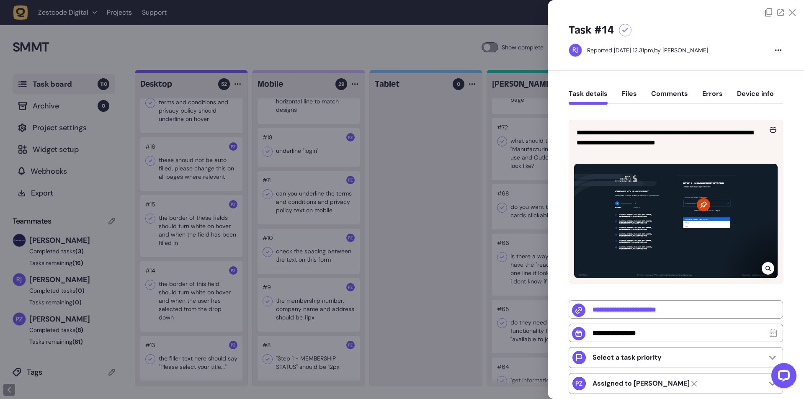
click at [577, 109] on div "**********" at bounding box center [676, 303] width 214 height 391
click at [191, 310] on div at bounding box center [402, 199] width 804 height 399
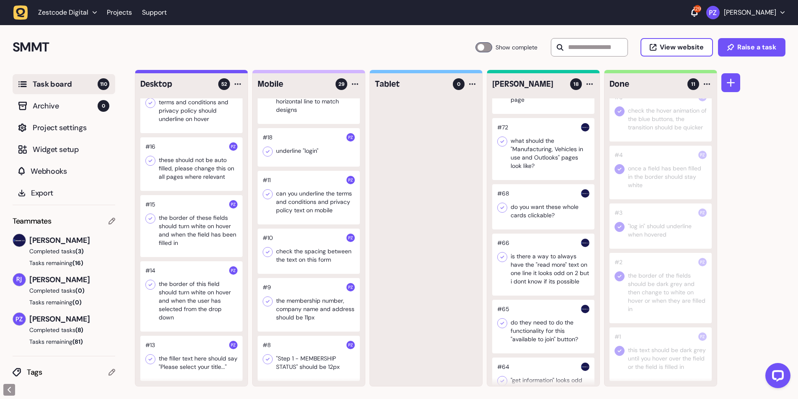
click at [194, 224] on div at bounding box center [191, 226] width 102 height 62
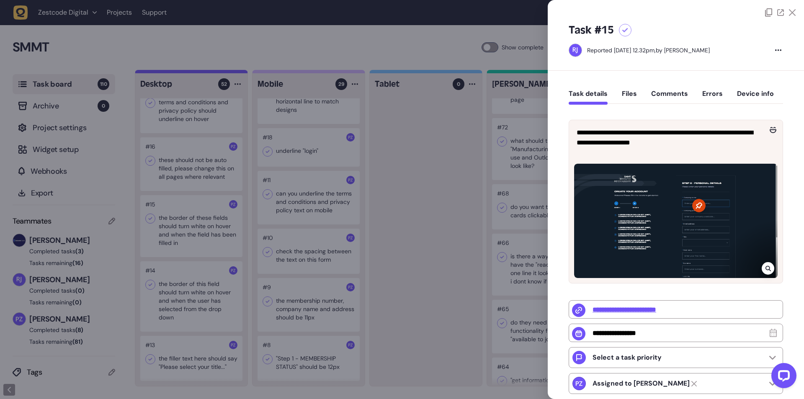
click at [235, 204] on div at bounding box center [402, 199] width 804 height 399
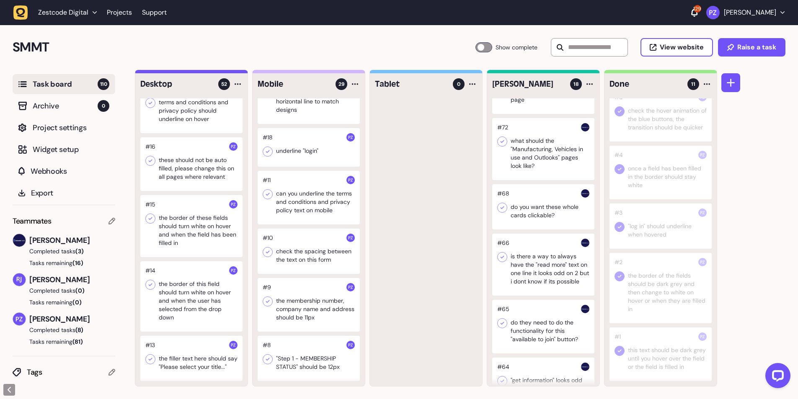
scroll to position [2631, 0]
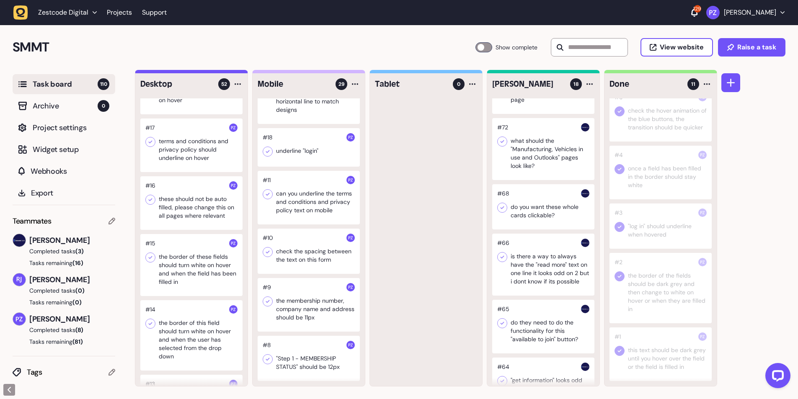
click at [204, 222] on div at bounding box center [191, 203] width 102 height 54
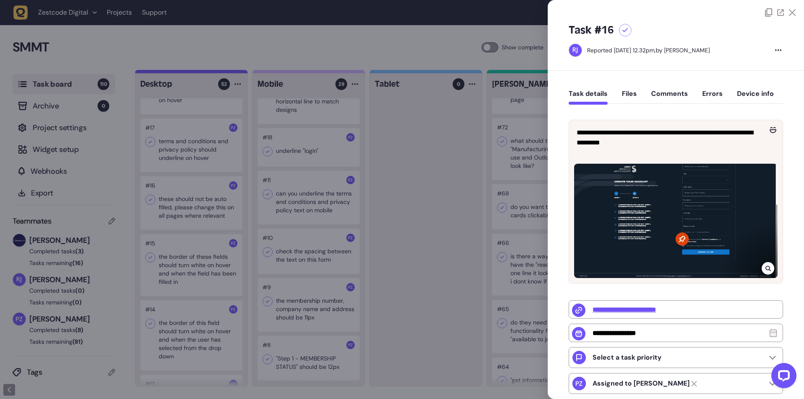
click at [745, 222] on div at bounding box center [676, 221] width 204 height 114
click at [766, 268] on icon at bounding box center [768, 268] width 5 height 7
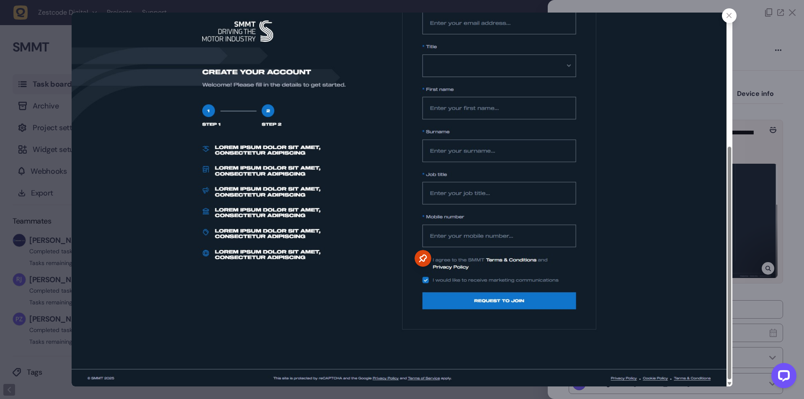
click at [728, 13] on icon at bounding box center [729, 15] width 5 height 5
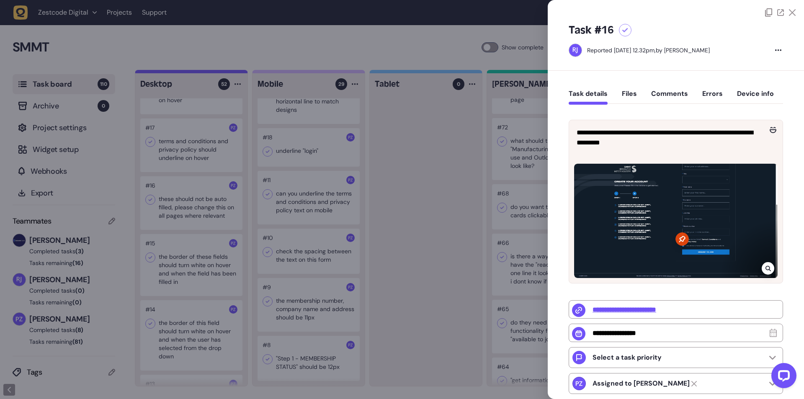
click at [179, 222] on div at bounding box center [402, 199] width 804 height 399
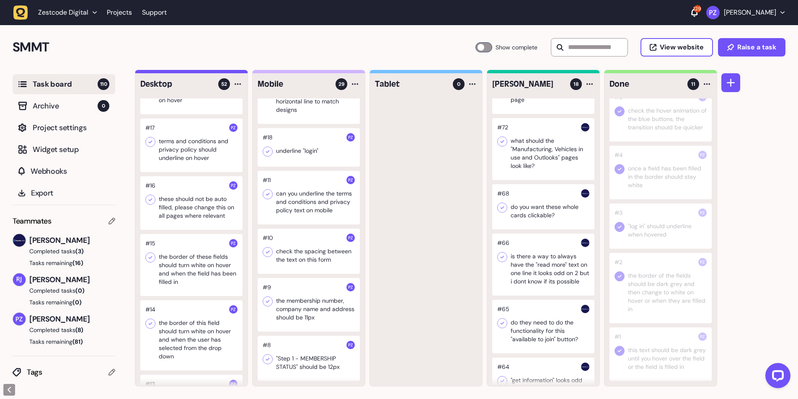
scroll to position [2575, 0]
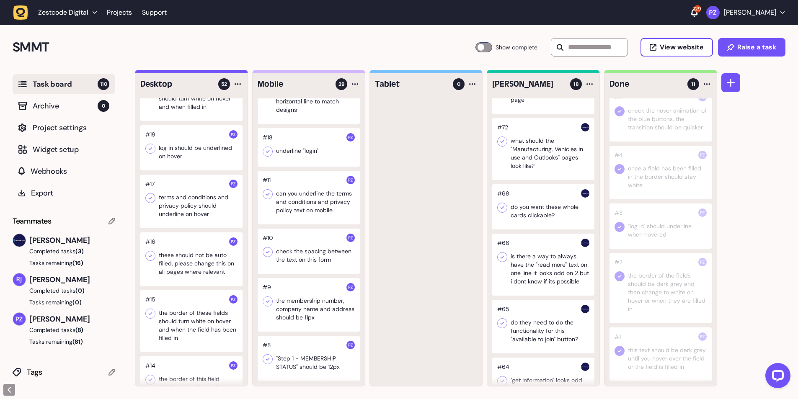
click at [186, 212] on div at bounding box center [191, 202] width 102 height 54
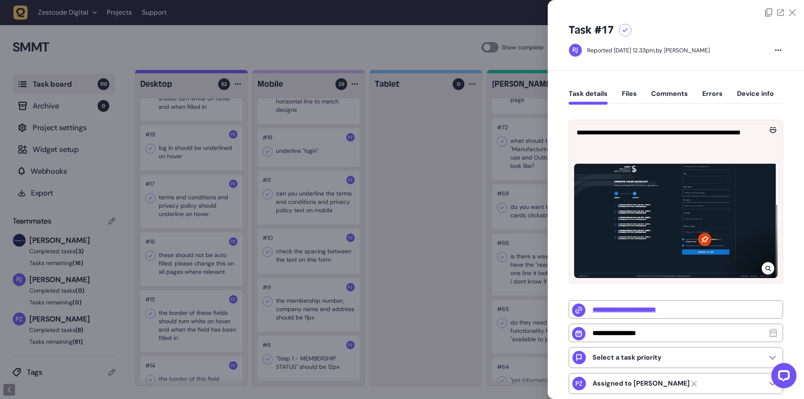
click at [767, 260] on div at bounding box center [676, 221] width 204 height 114
click at [767, 269] on icon at bounding box center [767, 268] width 5 height 5
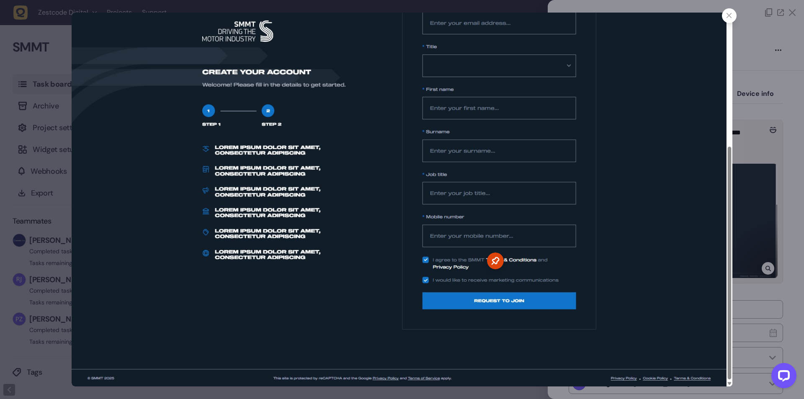
click at [731, 10] on div at bounding box center [729, 15] width 15 height 15
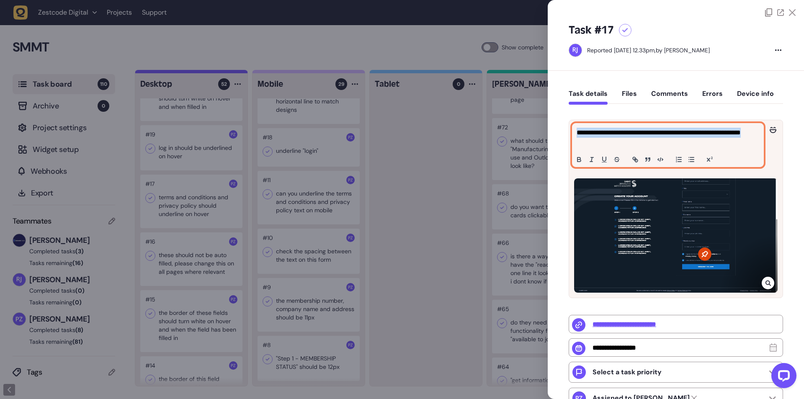
drag, startPoint x: 615, startPoint y: 142, endPoint x: 563, endPoint y: 126, distance: 54.6
click at [563, 126] on div "**********" at bounding box center [676, 303] width 256 height 464
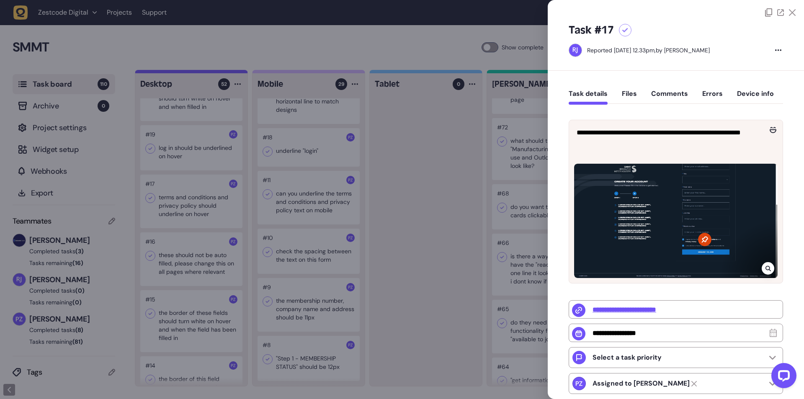
click at [576, 108] on div "**********" at bounding box center [676, 303] width 214 height 391
click at [333, 260] on div at bounding box center [402, 199] width 804 height 399
